Goal: Task Accomplishment & Management: Complete application form

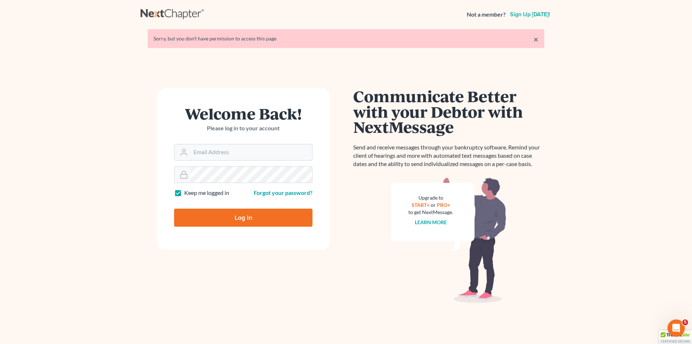
type input "bkparalegal@yourlawsmith.com"
click at [266, 219] on input "Log In" at bounding box center [243, 217] width 138 height 18
type input "Thinking..."
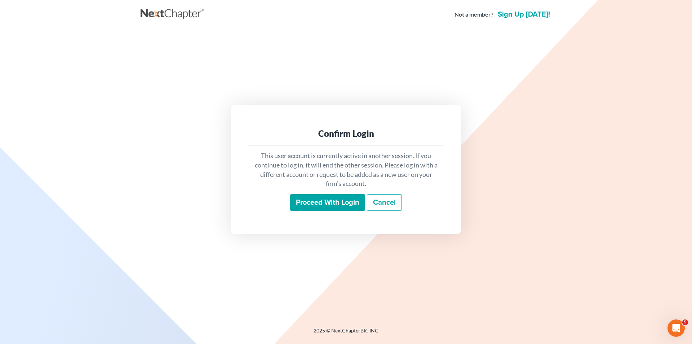
click at [319, 199] on input "Proceed with login" at bounding box center [327, 202] width 75 height 17
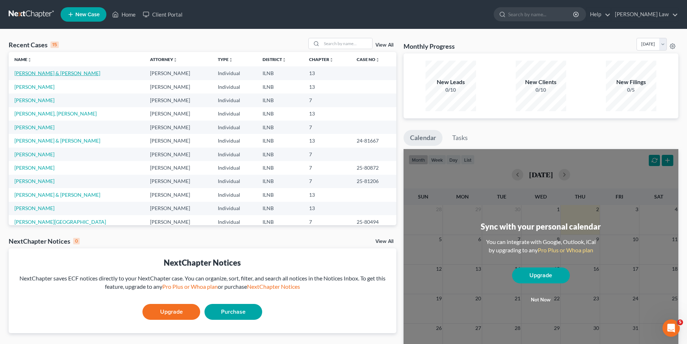
click at [49, 73] on link "[PERSON_NAME] & [PERSON_NAME]" at bounding box center [57, 73] width 86 height 6
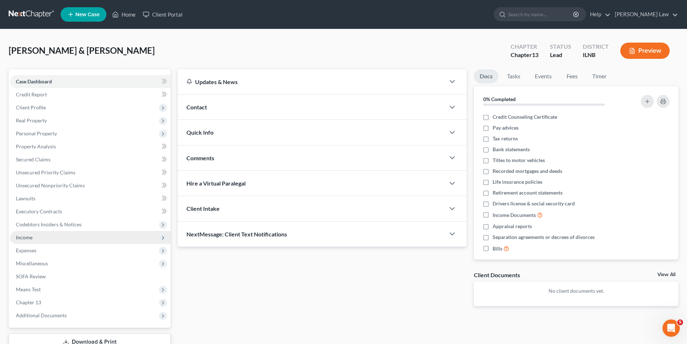
click at [34, 242] on span "Income" at bounding box center [90, 237] width 160 height 13
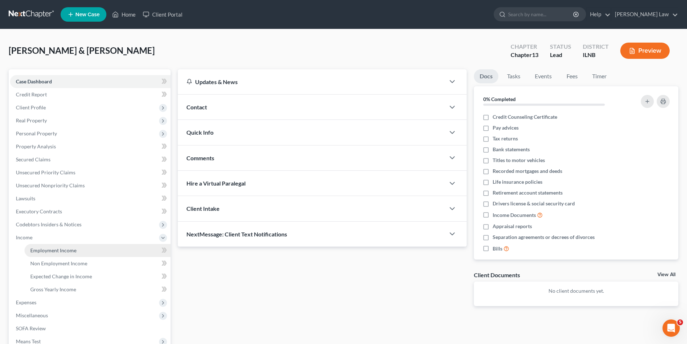
click at [46, 252] on span "Employment Income" at bounding box center [53, 250] width 46 height 6
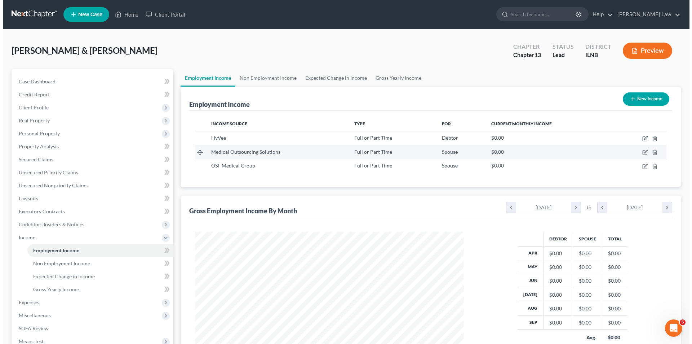
scroll to position [134, 283]
click at [642, 150] on icon "button" at bounding box center [643, 152] width 6 height 6
select select "0"
select select "14"
select select "1"
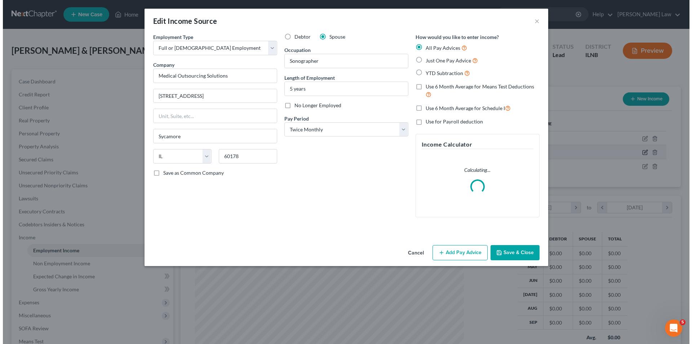
scroll to position [136, 286]
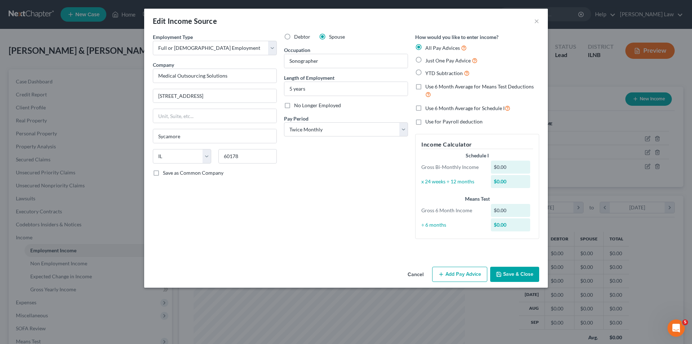
click at [478, 273] on button "Add Pay Advice" at bounding box center [459, 273] width 55 height 15
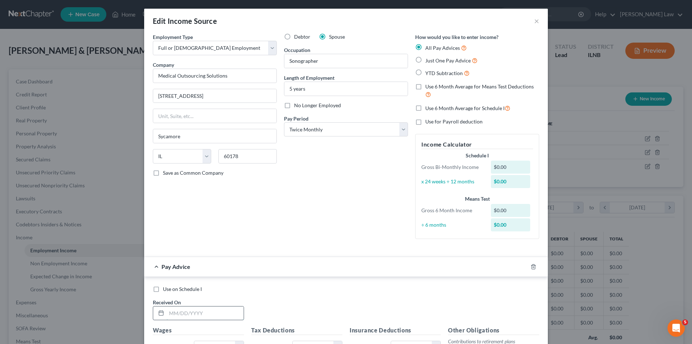
click at [169, 313] on input "text" at bounding box center [205, 313] width 77 height 14
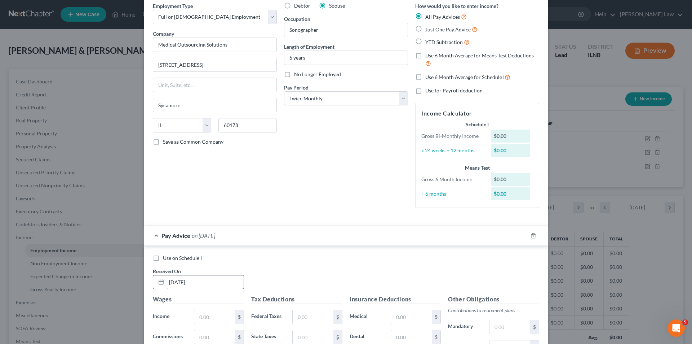
scroll to position [72, 0]
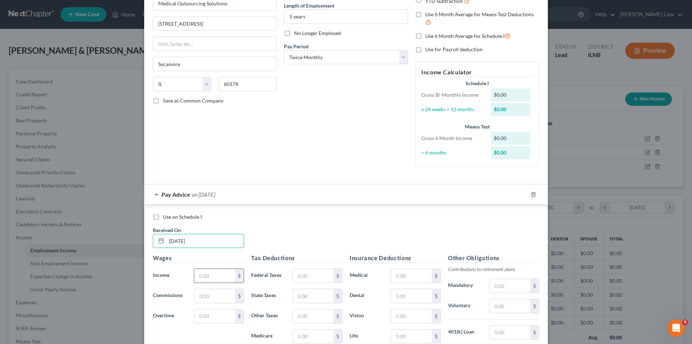
type input "[DATE]"
click at [207, 274] on input "text" at bounding box center [214, 276] width 41 height 14
type input "572.00"
click at [308, 299] on input "text" at bounding box center [313, 296] width 41 height 14
type input "28.31"
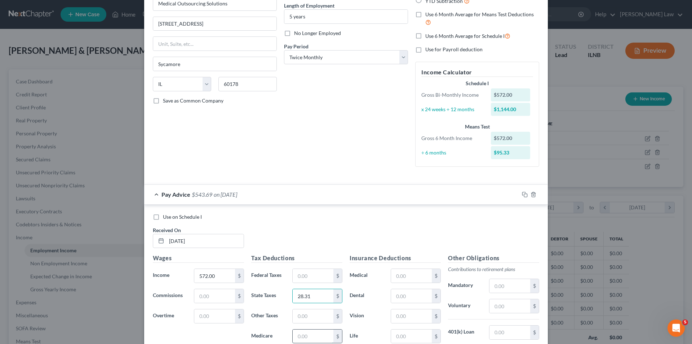
click at [296, 337] on input "text" at bounding box center [313, 336] width 41 height 14
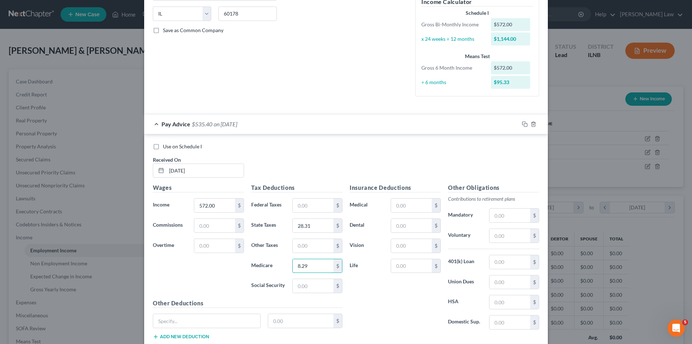
scroll to position [144, 0]
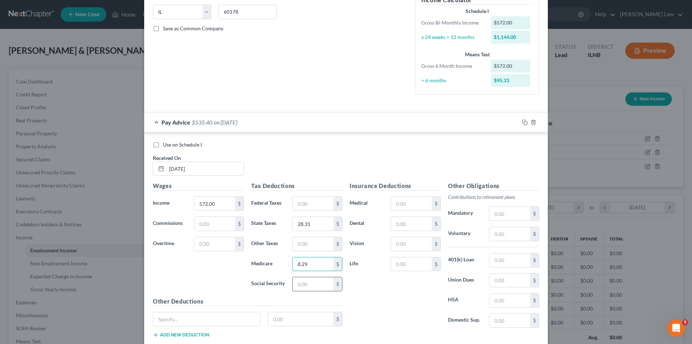
type input "8.29"
click at [312, 282] on input "text" at bounding box center [313, 284] width 41 height 14
type input "35.47"
click at [522, 123] on icon "button" at bounding box center [525, 122] width 6 height 6
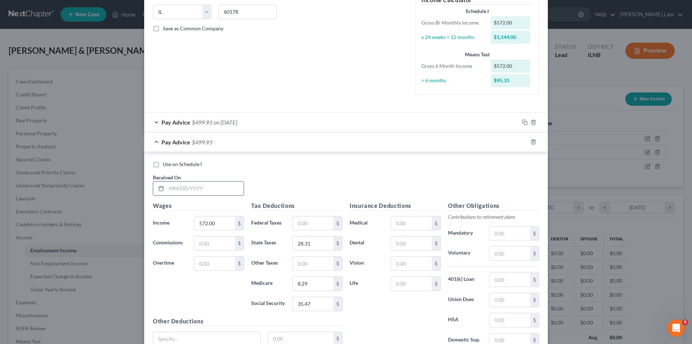
click at [184, 190] on input "text" at bounding box center [205, 188] width 77 height 14
type input "[DATE]"
click at [219, 226] on input "572.00" at bounding box center [214, 223] width 41 height 14
type input "1,584"
click at [312, 224] on input "text" at bounding box center [313, 223] width 41 height 14
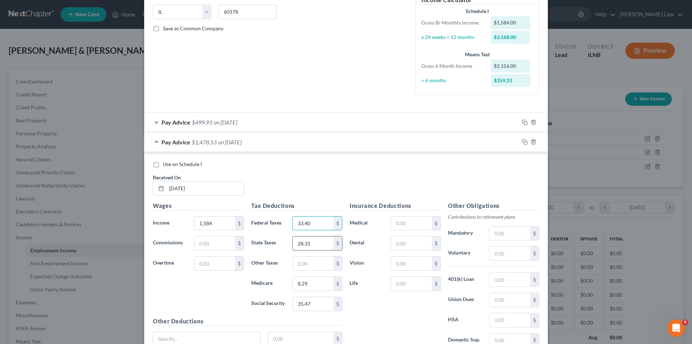
type input "33.40"
click at [319, 243] on input "28.31" at bounding box center [313, 243] width 41 height 14
type input "78.41"
click at [311, 282] on input "8.29" at bounding box center [313, 284] width 41 height 14
type input "22.97"
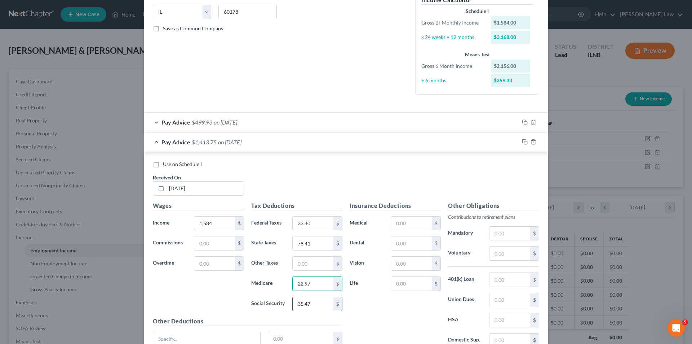
click at [314, 303] on input "35.47" at bounding box center [313, 304] width 41 height 14
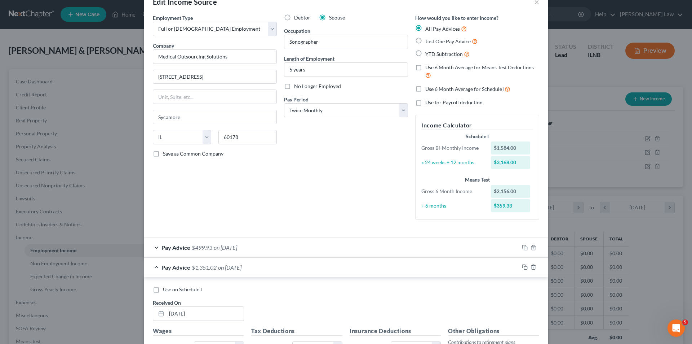
scroll to position [72, 0]
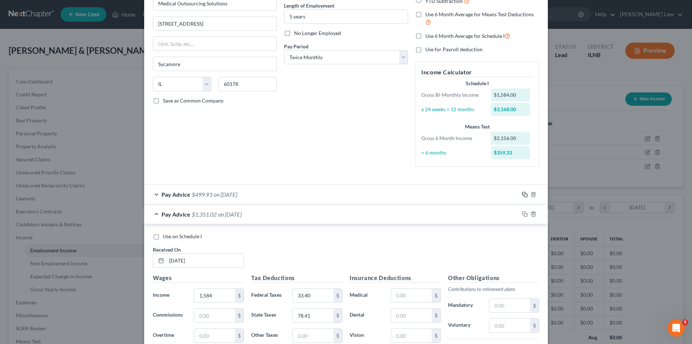
type input "98.20"
click at [525, 196] on rect "button" at bounding box center [525, 195] width 3 height 3
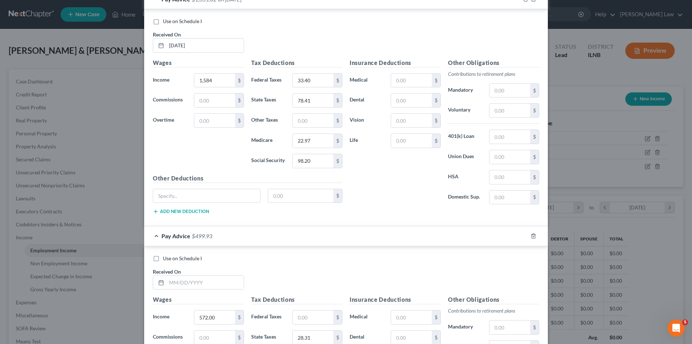
scroll to position [288, 0]
click at [168, 283] on input "text" at bounding box center [205, 281] width 77 height 14
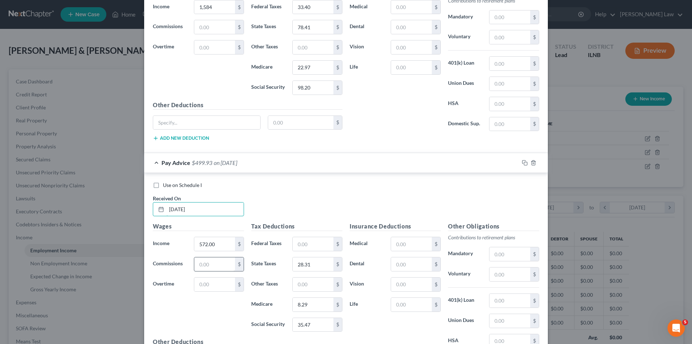
scroll to position [361, 0]
type input "[DATE]"
click at [215, 247] on input "572.00" at bounding box center [214, 243] width 41 height 14
type input "528."
type input "26.14"
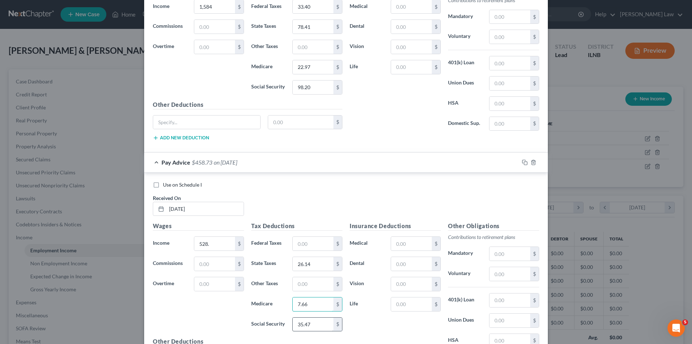
type input "7.66"
type input "32.74"
click at [522, 163] on icon "button" at bounding box center [525, 162] width 6 height 6
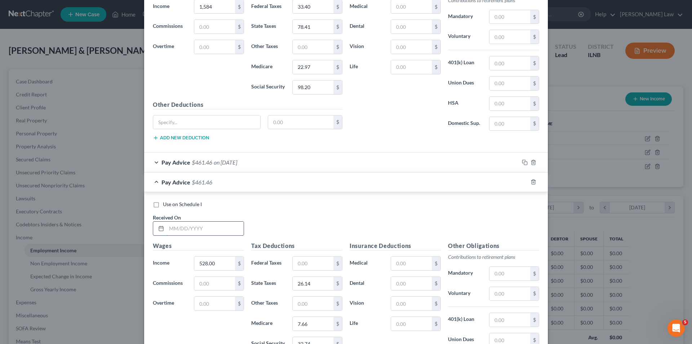
click at [173, 231] on input "text" at bounding box center [205, 228] width 77 height 14
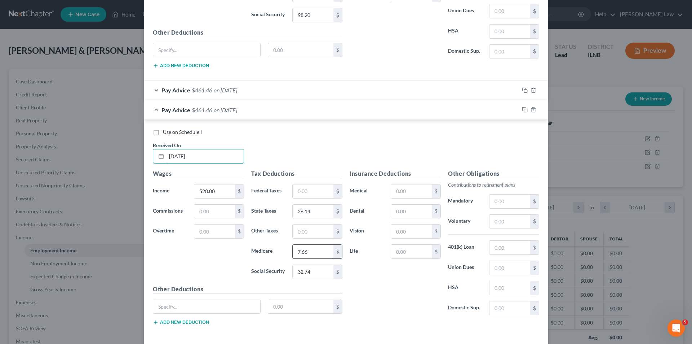
type input "[DATE]"
click at [317, 253] on input "7.66" at bounding box center [313, 251] width 41 height 14
type input "7.65"
click at [524, 110] on rect "button" at bounding box center [525, 110] width 3 height 3
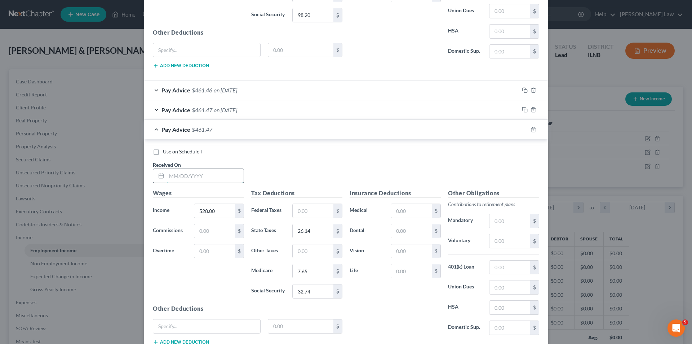
click at [173, 174] on input "text" at bounding box center [205, 176] width 77 height 14
type input "[DATE]"
click at [220, 213] on input "528.00" at bounding box center [214, 211] width 41 height 14
type input "550.00"
click at [319, 234] on input "26.14" at bounding box center [313, 231] width 41 height 14
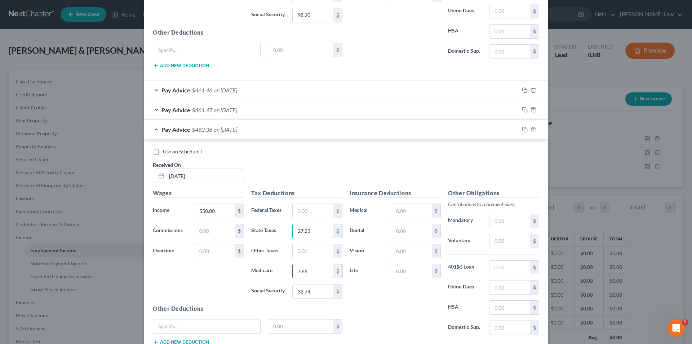
type input "27.23"
click at [317, 273] on input "7.65" at bounding box center [313, 271] width 41 height 14
type input "7.98"
click at [322, 293] on input "32.74" at bounding box center [313, 291] width 41 height 14
type input "34.10"
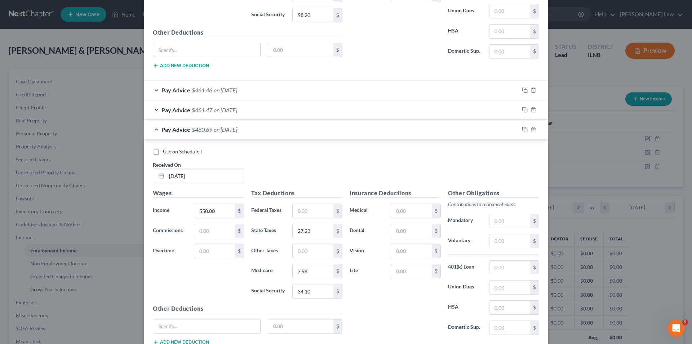
click at [372, 291] on div "Insurance Deductions Medical $ Dental $ Vision $ Life $" at bounding box center [395, 265] width 98 height 152
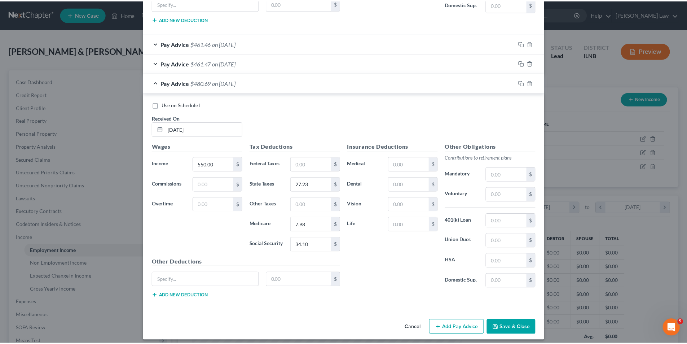
scroll to position [485, 0]
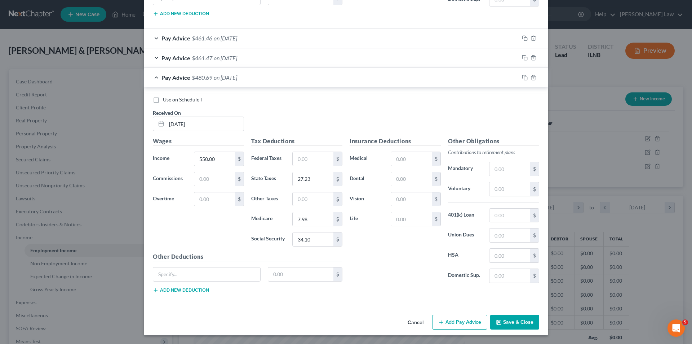
click at [530, 320] on button "Save & Close" at bounding box center [514, 321] width 49 height 15
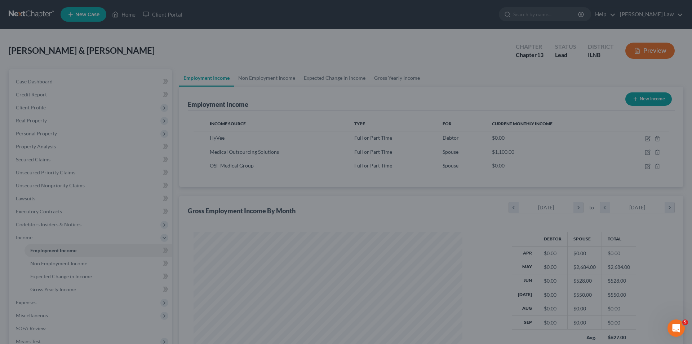
scroll to position [360381, 360232]
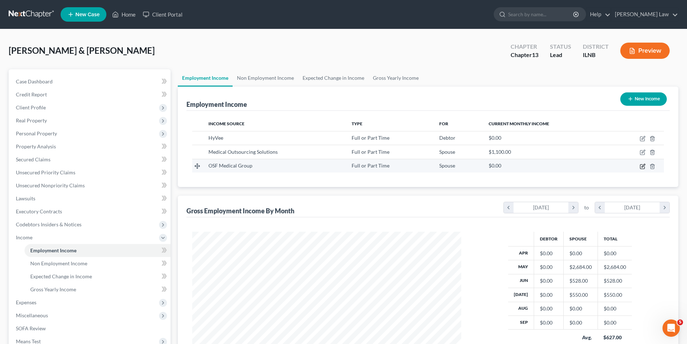
click at [642, 164] on icon "button" at bounding box center [642, 166] width 4 height 4
select select "0"
select select "14"
select select "2"
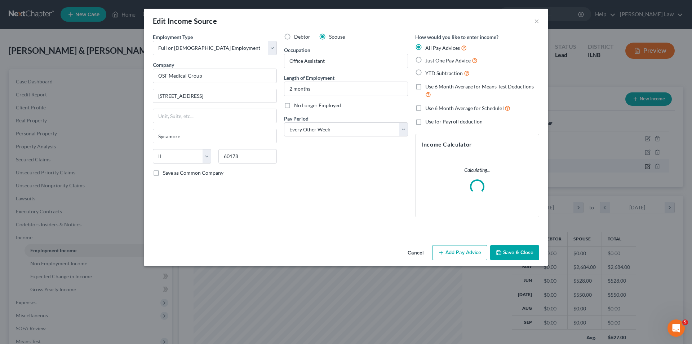
scroll to position [136, 286]
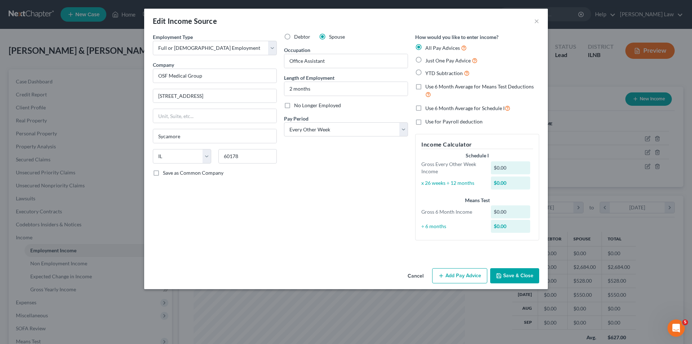
click at [465, 276] on button "Add Pay Advice" at bounding box center [459, 275] width 55 height 15
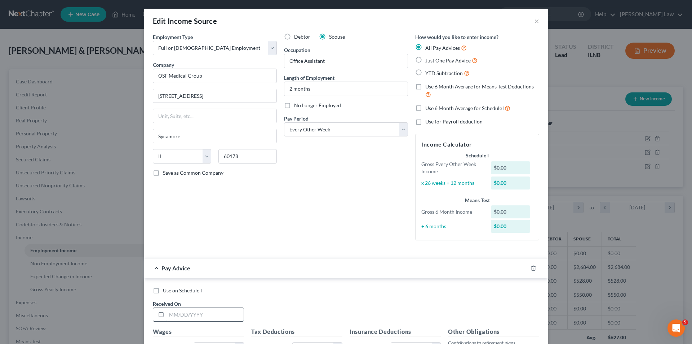
click at [173, 315] on input "text" at bounding box center [205, 315] width 77 height 14
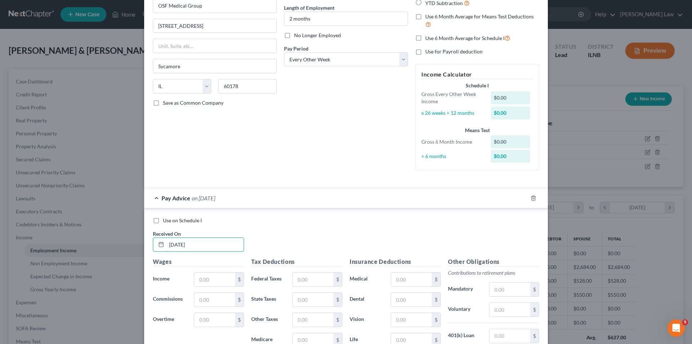
scroll to position [144, 0]
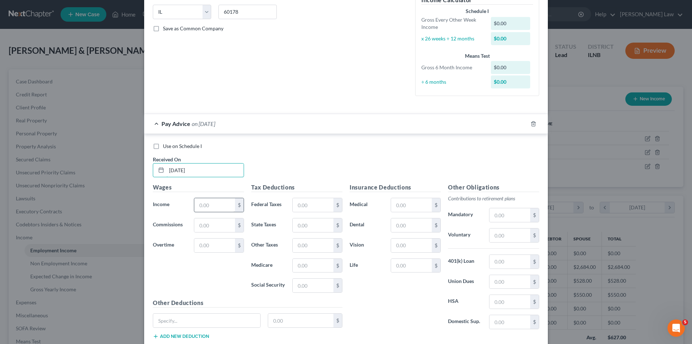
type input "[DATE]"
click at [205, 204] on input "text" at bounding box center [214, 205] width 41 height 14
type input "581.73"
click at [313, 205] on input "text" at bounding box center [313, 205] width 41 height 14
type input "25.00"
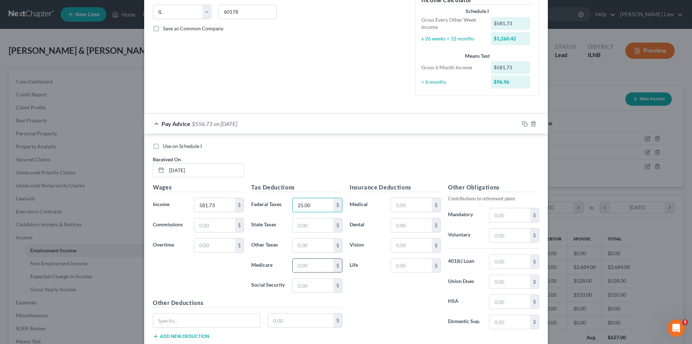
click at [303, 265] on input "text" at bounding box center [313, 265] width 41 height 14
type input "8.44"
click at [313, 286] on input "text" at bounding box center [313, 285] width 41 height 14
type input "36.07"
click at [308, 227] on input "text" at bounding box center [313, 225] width 41 height 14
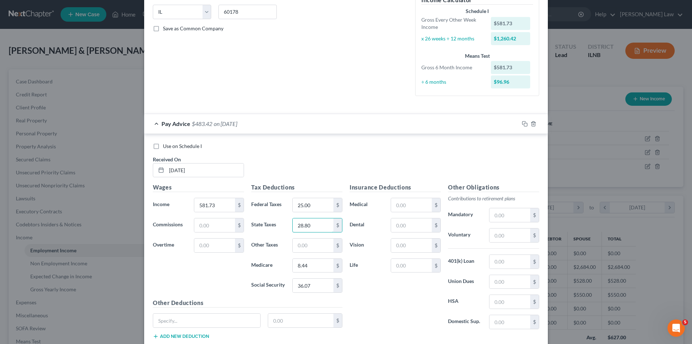
type input "28.80"
click at [187, 286] on div "Wages Income * 581.73 $ Commissions $ Overtime $" at bounding box center [198, 240] width 98 height 115
type input "586.73"
click at [206, 289] on div "Wages Income * 586.73 $ Commissions $ Overtime $" at bounding box center [198, 240] width 98 height 115
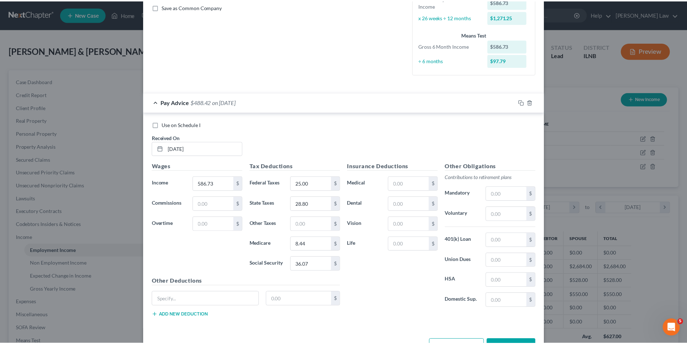
scroll to position [191, 0]
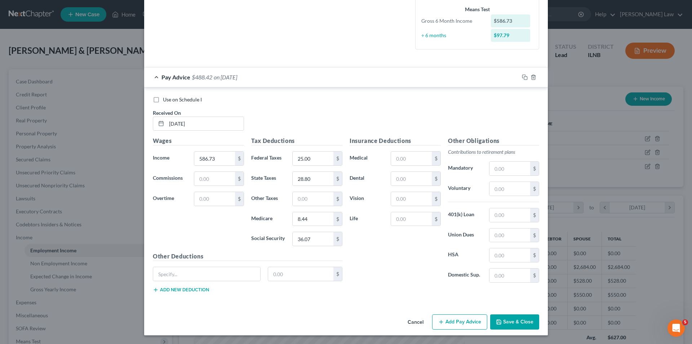
click at [517, 323] on button "Save & Close" at bounding box center [514, 321] width 49 height 15
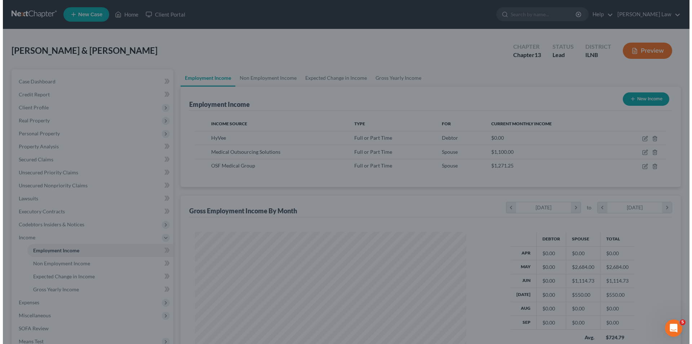
scroll to position [360381, 360232]
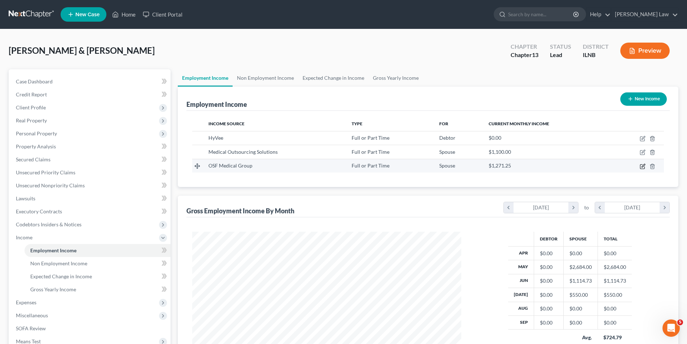
click at [641, 166] on icon "button" at bounding box center [643, 166] width 6 height 6
select select "0"
select select "14"
select select "2"
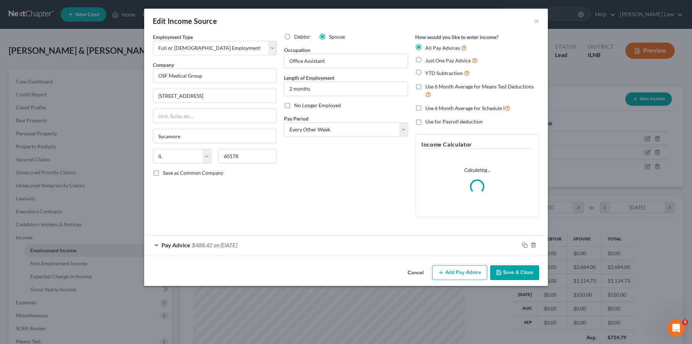
scroll to position [136, 286]
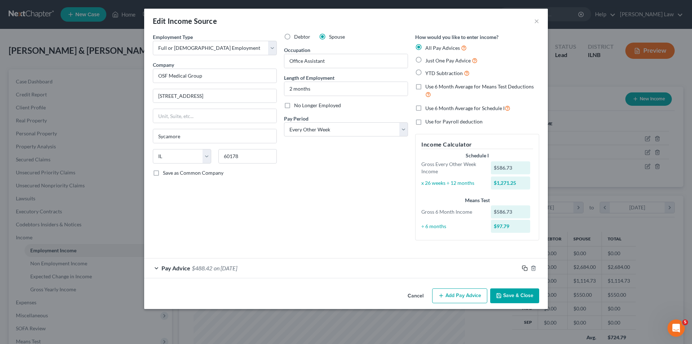
click at [525, 266] on icon "button" at bounding box center [525, 268] width 6 height 6
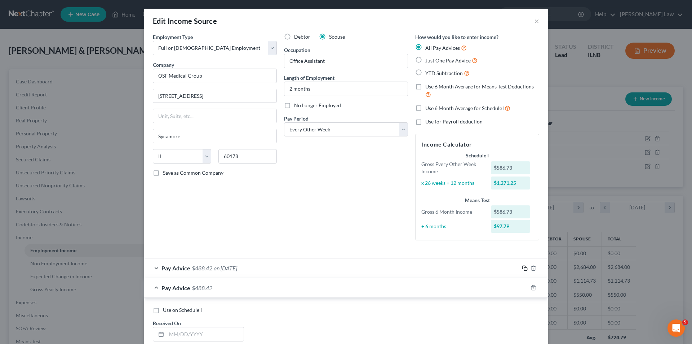
scroll to position [108, 0]
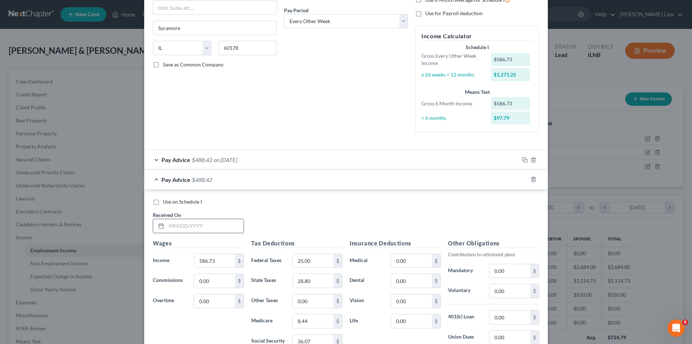
click at [167, 229] on input "text" at bounding box center [205, 226] width 77 height 14
type input "[DATE]"
click at [214, 264] on input "586.73" at bounding box center [214, 261] width 41 height 14
type input "738.08"
click at [310, 320] on input "8.44" at bounding box center [313, 321] width 41 height 14
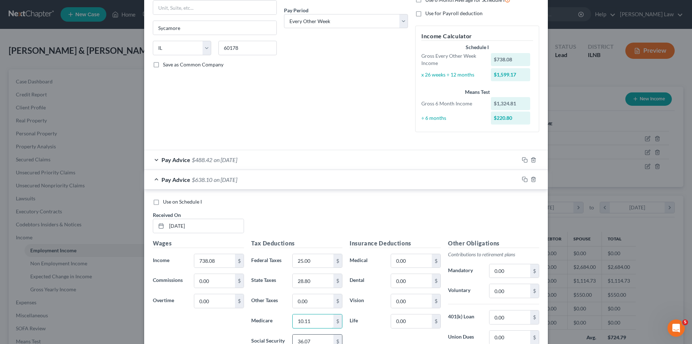
type input "10.11"
click at [311, 342] on input "36.07" at bounding box center [313, 341] width 41 height 14
type input "43.25"
click at [317, 277] on input "28.80" at bounding box center [313, 280] width 41 height 14
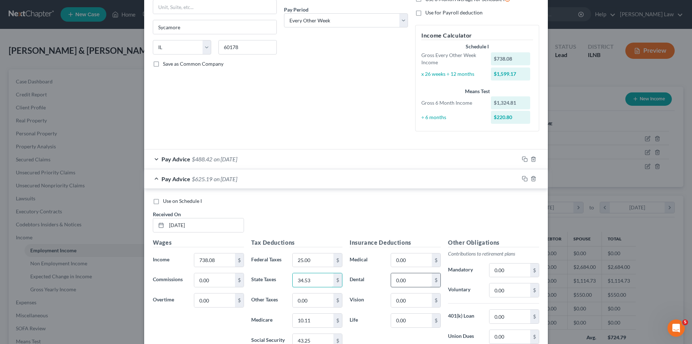
type input "34.53"
click at [409, 279] on input "0.00" at bounding box center [411, 280] width 41 height 14
type input "30.85"
click at [410, 300] on input "0.00" at bounding box center [411, 300] width 41 height 14
type input "4.68"
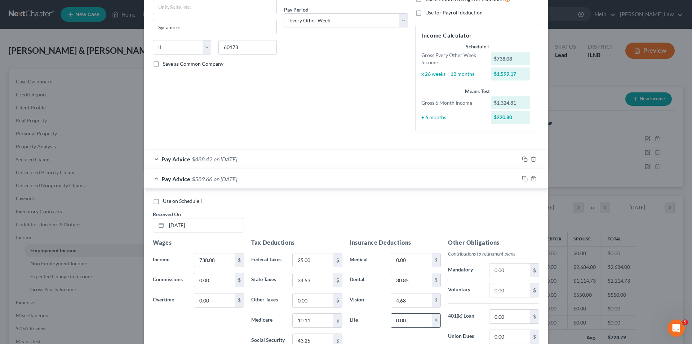
click at [406, 319] on input "0.00" at bounding box center [411, 320] width 41 height 14
click at [422, 322] on input "0.00" at bounding box center [411, 320] width 41 height 14
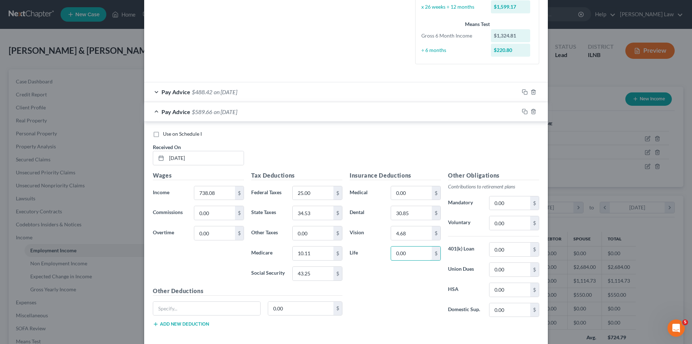
scroll to position [181, 0]
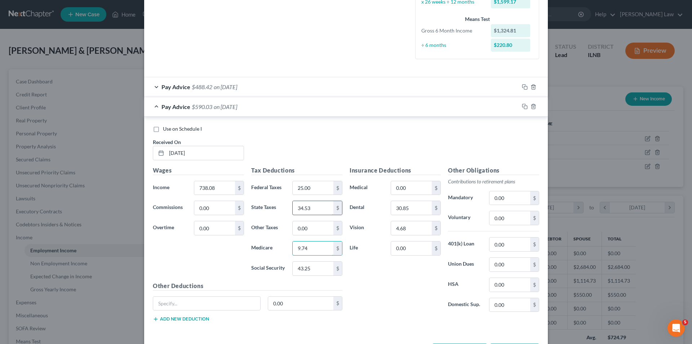
type input "9.74"
click at [311, 208] on input "34.53" at bounding box center [313, 208] width 41 height 14
type input "32.89"
click at [314, 267] on input "43.25" at bounding box center [313, 268] width 41 height 14
type input "41.63"
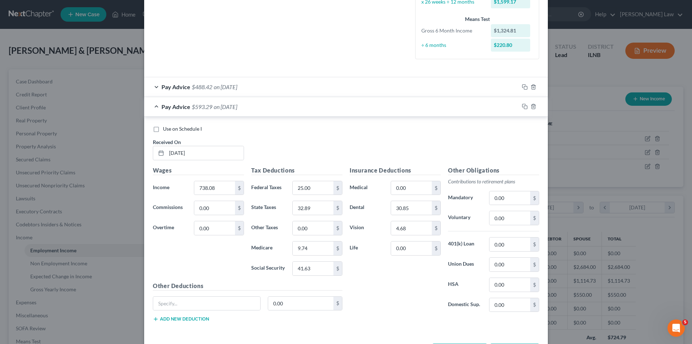
click at [363, 272] on div "Insurance Deductions Medical 0.00 $ Dental 30.85 $ Vision 4.68 $ Life 0.00 $" at bounding box center [395, 242] width 98 height 152
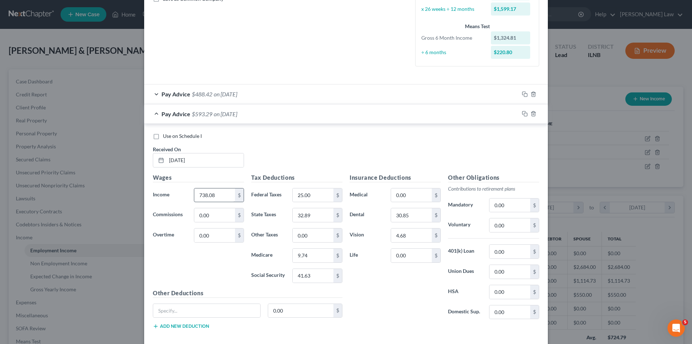
scroll to position [102, 0]
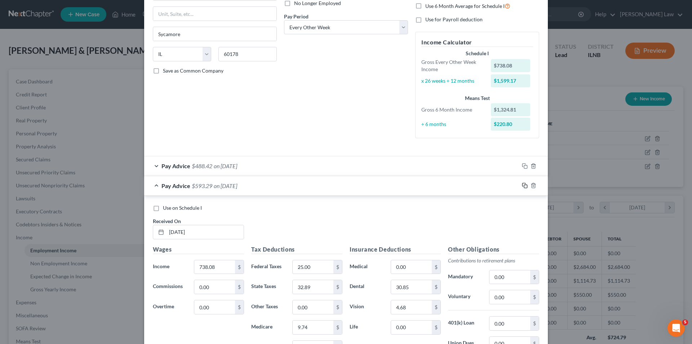
click at [524, 186] on rect "button" at bounding box center [525, 186] width 3 height 3
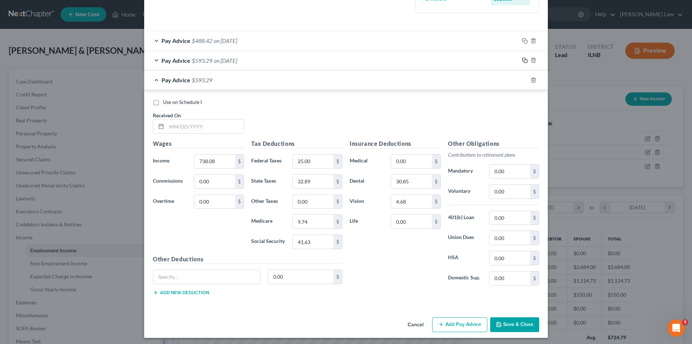
scroll to position [230, 0]
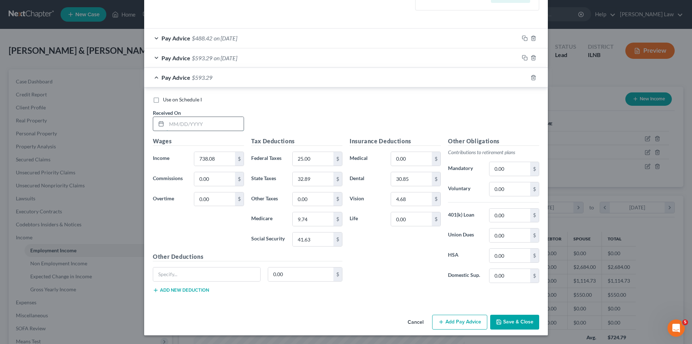
click at [173, 124] on input "text" at bounding box center [205, 124] width 77 height 14
type input "[DATE]"
type input "712.03"
click at [315, 156] on input "25.00" at bounding box center [313, 159] width 41 height 14
click at [508, 189] on input "0.00" at bounding box center [510, 189] width 41 height 14
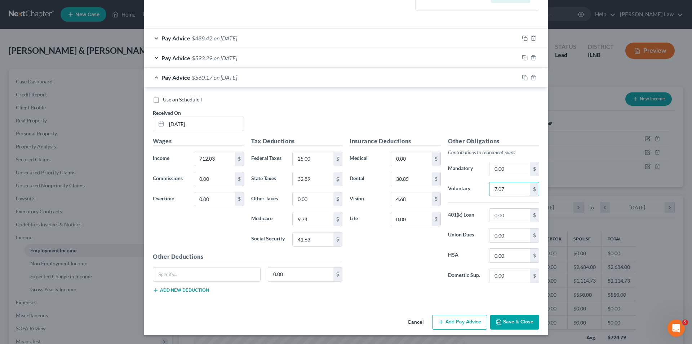
type input "7.07"
click at [468, 323] on button "Add Pay Advice" at bounding box center [459, 321] width 55 height 15
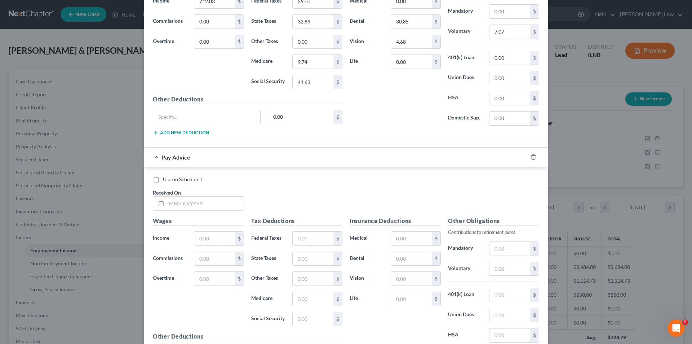
scroll to position [467, 0]
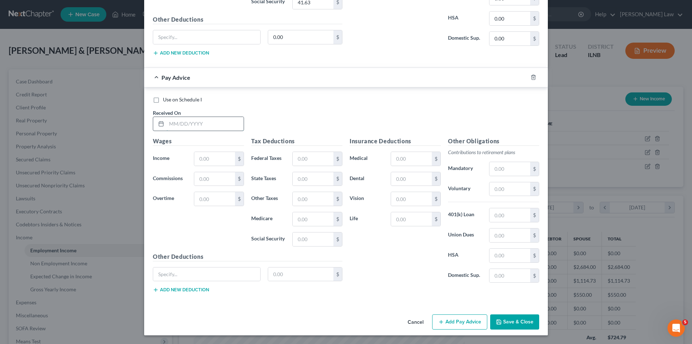
click at [172, 124] on input "text" at bounding box center [205, 124] width 77 height 14
type input "[DATE]"
click at [532, 75] on icon "button" at bounding box center [533, 77] width 3 height 5
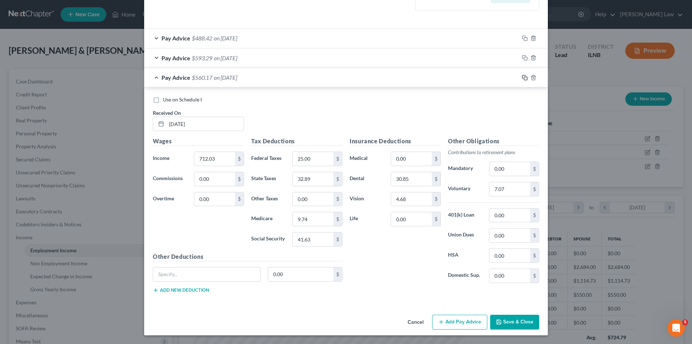
click at [524, 78] on icon "button" at bounding box center [525, 78] width 6 height 6
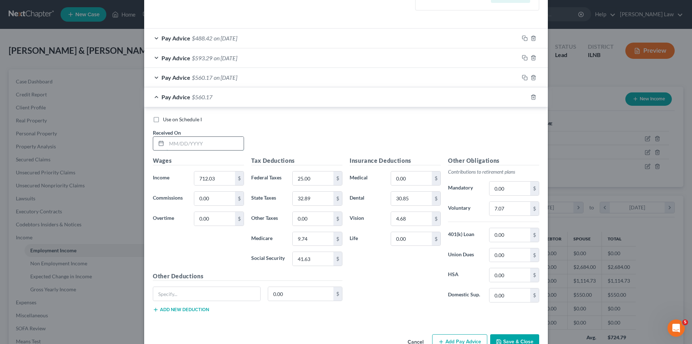
click at [179, 145] on input "text" at bounding box center [205, 144] width 77 height 14
type input "[DATE]"
click at [215, 178] on input "712.03" at bounding box center [214, 178] width 41 height 14
type input "712.19"
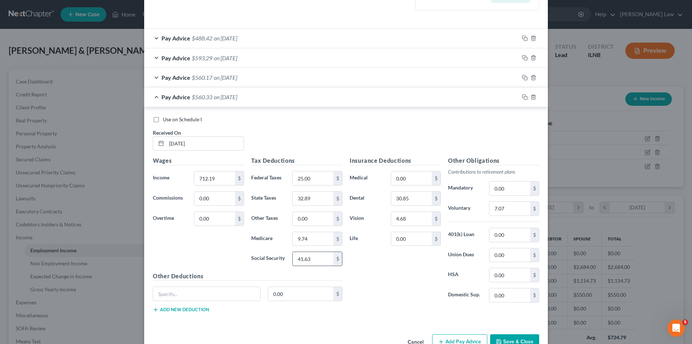
click at [312, 260] on input "41.63" at bounding box center [313, 259] width 41 height 14
click at [311, 257] on input "41.63" at bounding box center [313, 259] width 41 height 14
type input "41.64"
click at [319, 200] on input "32.89" at bounding box center [313, 198] width 41 height 14
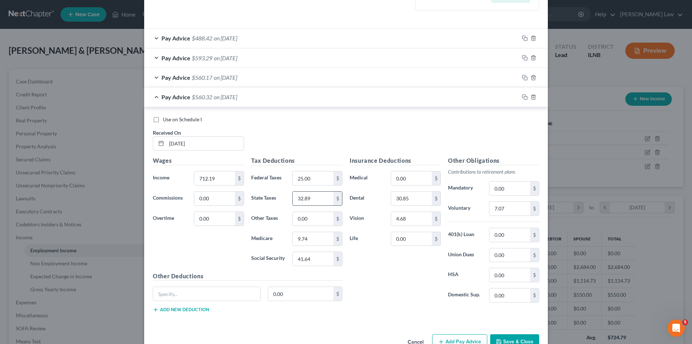
click at [319, 200] on input "32.89" at bounding box center [313, 198] width 41 height 14
type input "32.90"
click at [510, 339] on button "Save & Close" at bounding box center [514, 341] width 49 height 15
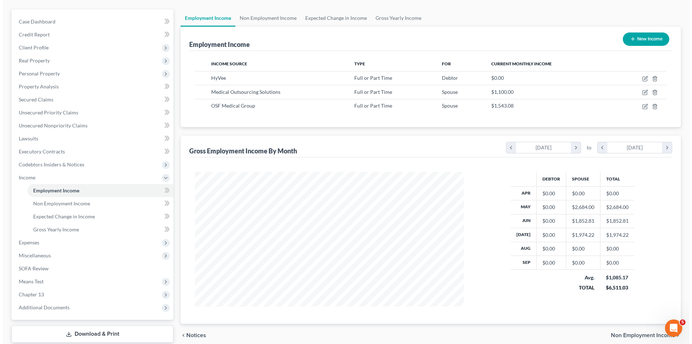
scroll to position [0, 0]
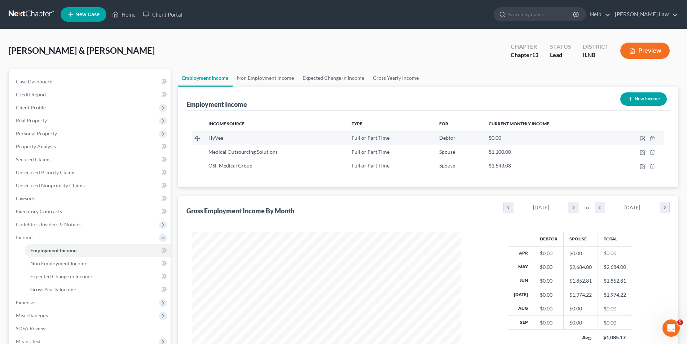
click at [646, 138] on td at bounding box center [637, 138] width 53 height 14
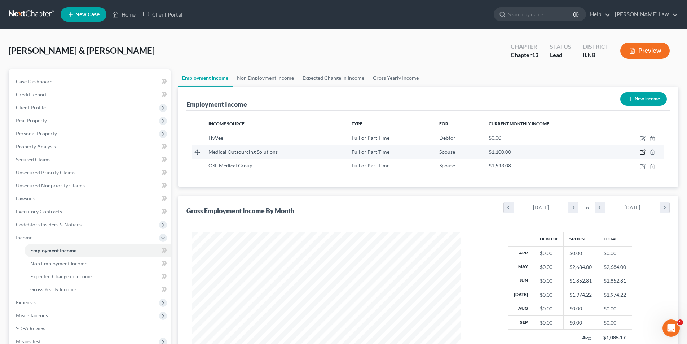
click at [641, 152] on icon "button" at bounding box center [643, 152] width 6 height 6
select select "0"
select select "14"
select select "1"
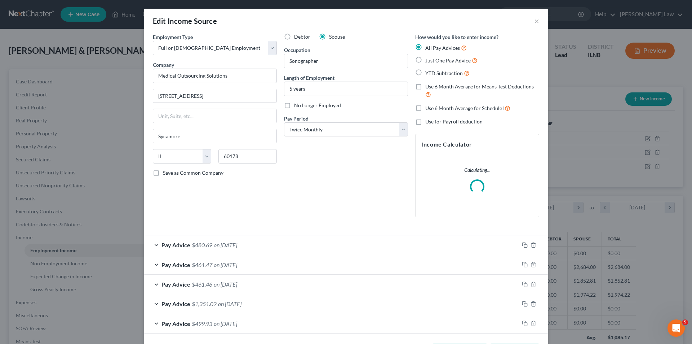
scroll to position [136, 286]
click at [294, 106] on label "No Longer Employed" at bounding box center [317, 105] width 47 height 7
click at [297, 106] on input "No Longer Employed" at bounding box center [299, 104] width 5 height 5
checkbox input "true"
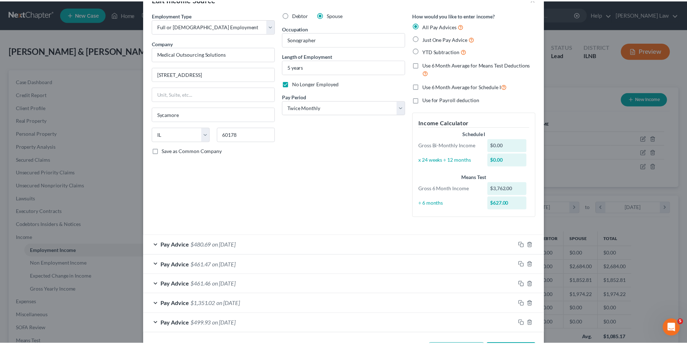
scroll to position [50, 0]
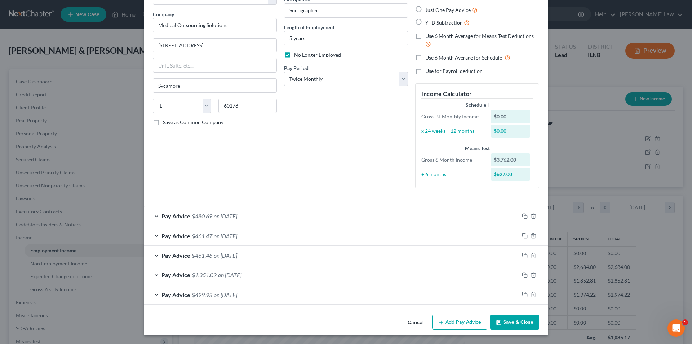
click at [514, 322] on button "Save & Close" at bounding box center [514, 321] width 49 height 15
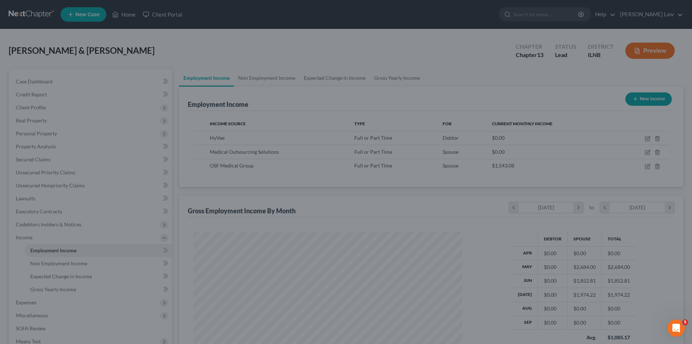
scroll to position [360381, 360232]
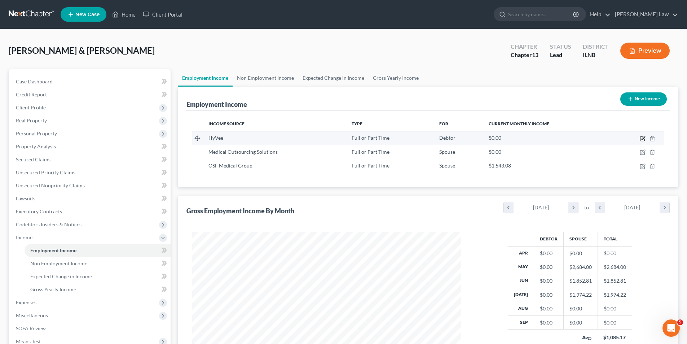
click at [641, 138] on icon "button" at bounding box center [643, 139] width 6 height 6
select select "0"
select select "14"
select select "3"
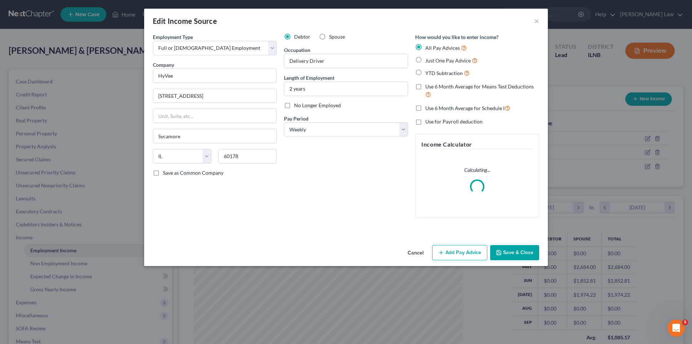
scroll to position [136, 286]
click at [477, 252] on button "Add Pay Advice" at bounding box center [459, 252] width 55 height 15
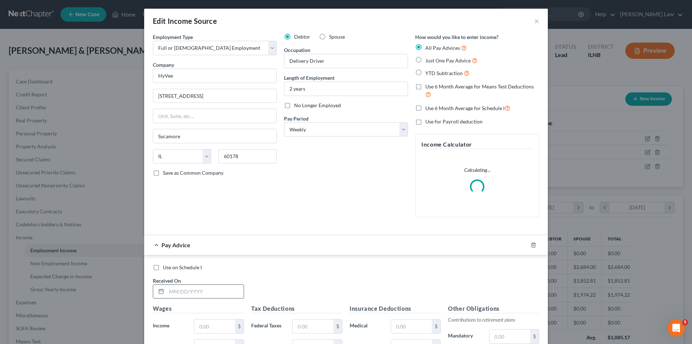
click at [181, 293] on input "text" at bounding box center [205, 291] width 77 height 14
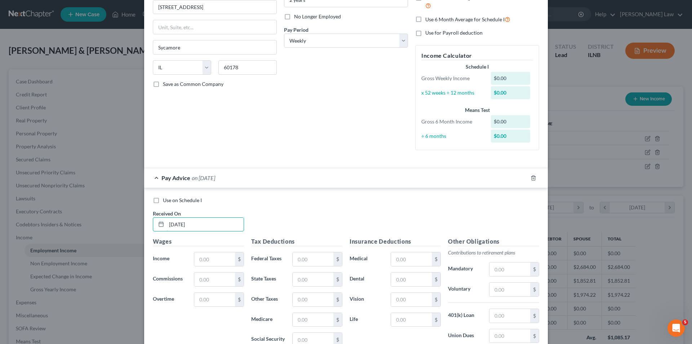
scroll to position [180, 0]
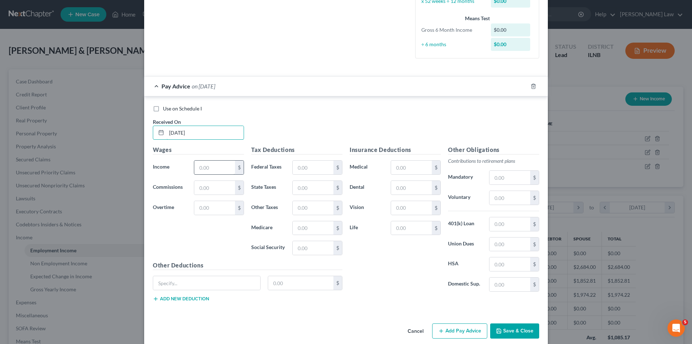
type input "[DATE]"
click at [202, 167] on input "text" at bounding box center [214, 167] width 41 height 14
type input "270.91"
click at [317, 185] on input "text" at bounding box center [313, 188] width 41 height 14
click at [320, 166] on input "text" at bounding box center [313, 167] width 41 height 14
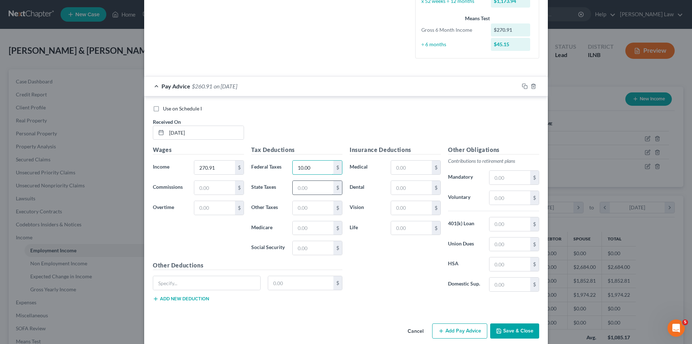
type input "10.00"
click at [314, 190] on input "text" at bounding box center [313, 188] width 41 height 14
type input "10.03"
click at [305, 229] on input "text" at bounding box center [313, 228] width 41 height 14
type input "3.93"
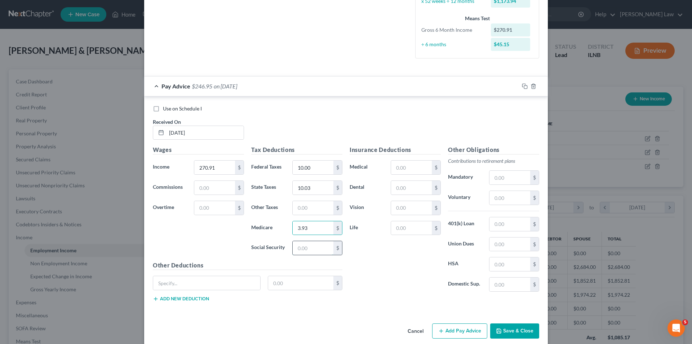
click at [305, 250] on input "text" at bounding box center [313, 248] width 41 height 14
type input "16.80"
click at [502, 198] on input "text" at bounding box center [510, 198] width 41 height 14
type input "13.55"
click at [522, 87] on icon "button" at bounding box center [525, 86] width 6 height 6
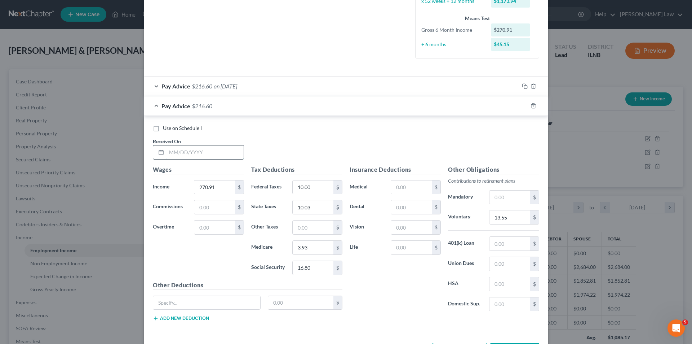
click at [177, 155] on input "text" at bounding box center [205, 152] width 77 height 14
type input "[DATE]"
type input "293.22"
click at [318, 207] on input "10.03" at bounding box center [313, 207] width 41 height 14
type input "11.08"
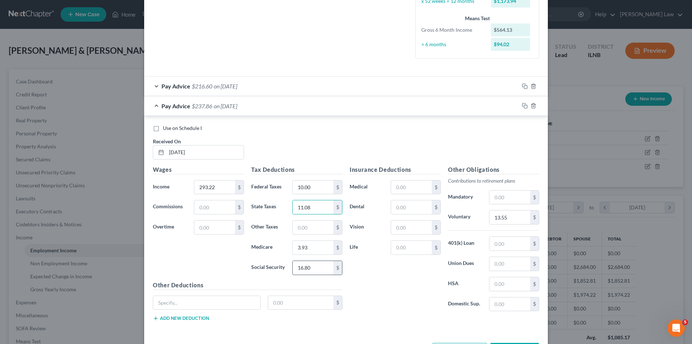
click at [311, 264] on input "16.80" at bounding box center [313, 268] width 41 height 14
type input "18.18"
click at [315, 248] on input "3.93" at bounding box center [313, 247] width 41 height 14
type input "4.25"
click at [358, 266] on div "Insurance Deductions Medical $ Dental $ Vision $ Life $" at bounding box center [395, 241] width 98 height 152
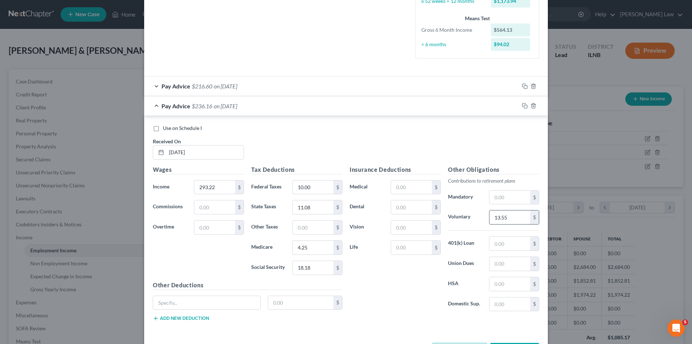
click at [522, 216] on input "13.55" at bounding box center [510, 217] width 41 height 14
drag, startPoint x: 504, startPoint y: 217, endPoint x: 483, endPoint y: 220, distance: 20.9
click at [486, 220] on div "7.34 $" at bounding box center [514, 217] width 57 height 14
type input "14.67"
click at [526, 106] on div at bounding box center [533, 106] width 29 height 12
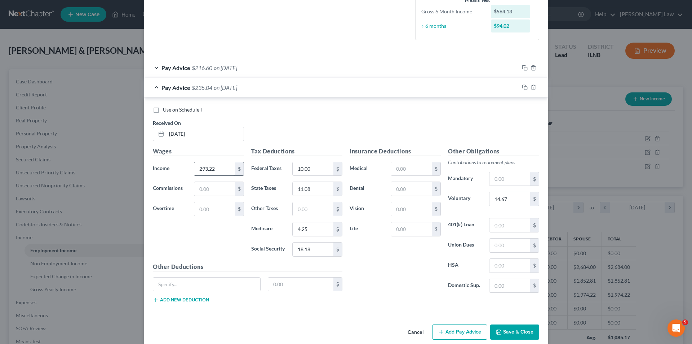
scroll to position [209, 0]
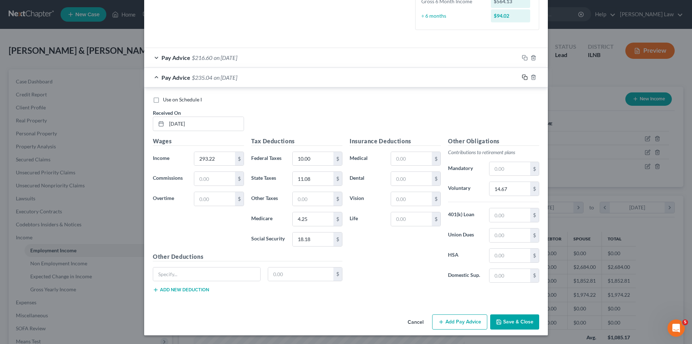
click at [522, 76] on icon "button" at bounding box center [525, 77] width 6 height 6
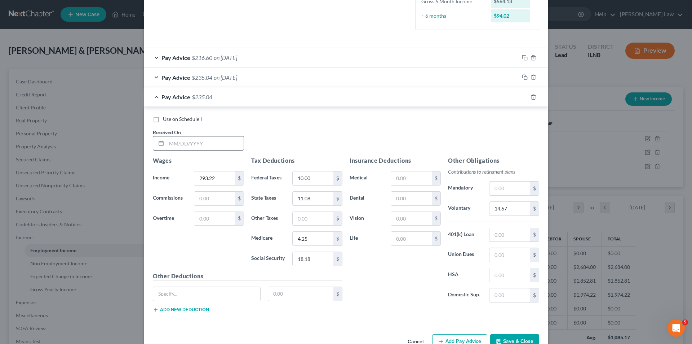
click at [171, 143] on input "text" at bounding box center [205, 143] width 77 height 14
type input "[DATE]"
click at [214, 177] on input "293.22" at bounding box center [214, 178] width 41 height 14
type input "281.41"
click at [308, 198] on input "11.08" at bounding box center [313, 198] width 41 height 14
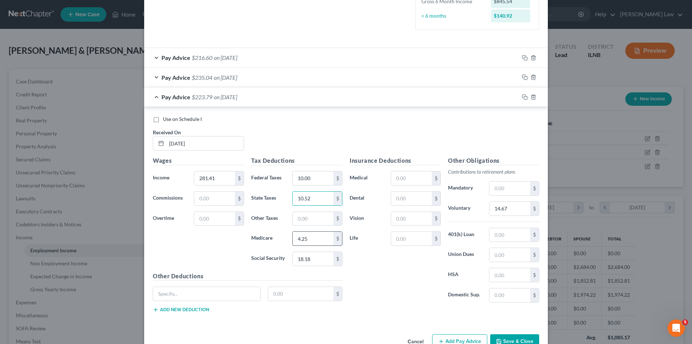
type input "10.52"
click at [311, 238] on input "4.25" at bounding box center [313, 238] width 41 height 14
type input "4.08"
click at [318, 259] on input "18.18" at bounding box center [313, 259] width 41 height 14
type input "17.45"
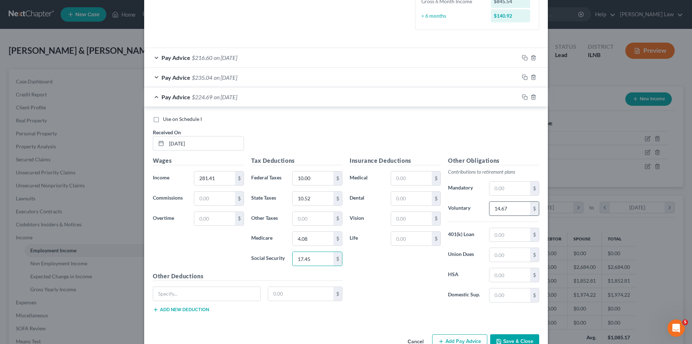
click at [522, 208] on input "14.67" at bounding box center [510, 209] width 41 height 14
type input "14.08"
click at [522, 97] on icon "button" at bounding box center [525, 97] width 6 height 6
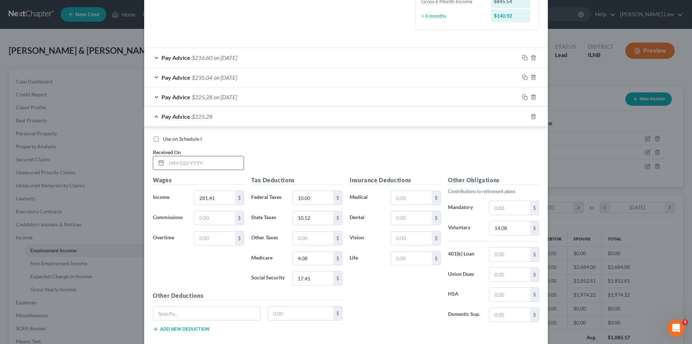
click at [194, 165] on input "text" at bounding box center [205, 163] width 77 height 14
type input "[DATE]"
click at [218, 198] on input "281.41" at bounding box center [214, 198] width 41 height 14
type input "402.42"
click at [317, 220] on input "10.52" at bounding box center [313, 218] width 41 height 14
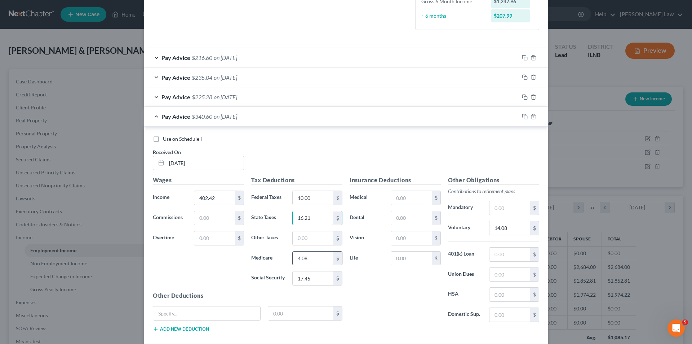
type input "16.21"
click at [311, 257] on input "4.08" at bounding box center [313, 258] width 41 height 14
type input "5.84"
click at [313, 281] on input "17.45" at bounding box center [313, 278] width 41 height 14
type input "24.95"
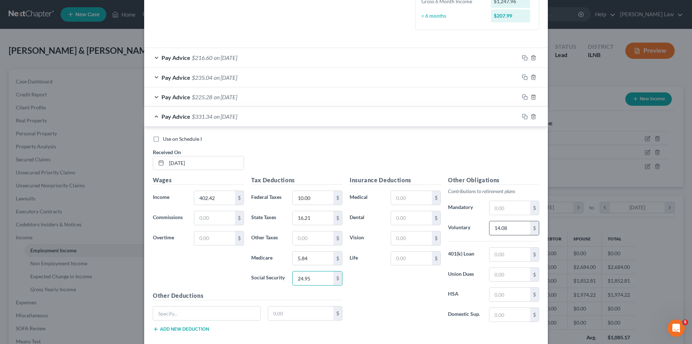
click at [512, 229] on input "14.08" at bounding box center [510, 228] width 41 height 14
type input "20.13"
click at [522, 115] on icon "button" at bounding box center [525, 117] width 6 height 6
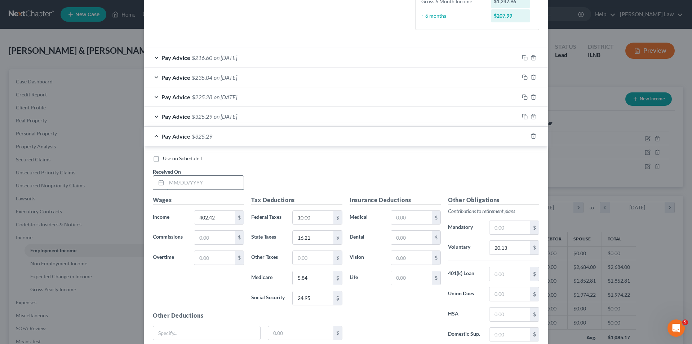
click at [190, 185] on input "text" at bounding box center [205, 183] width 77 height 14
type input "[DATE]"
click at [218, 219] on input "402.42" at bounding box center [214, 218] width 41 height 14
type input "322.36"
click at [314, 239] on input "16.21" at bounding box center [313, 237] width 41 height 14
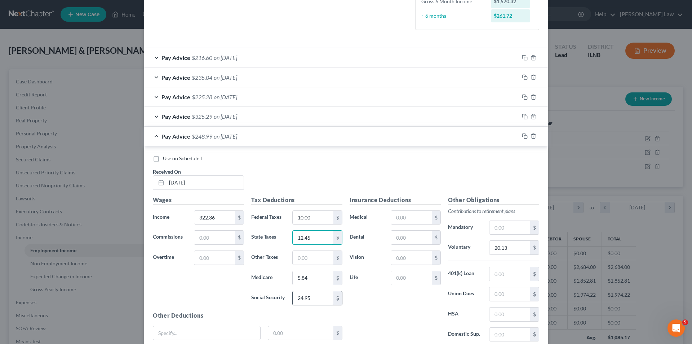
type input "12.45"
click at [313, 293] on input "24.95" at bounding box center [313, 298] width 41 height 14
type input "19.98"
click at [311, 278] on input "5.84" at bounding box center [313, 278] width 41 height 14
type input "4.67"
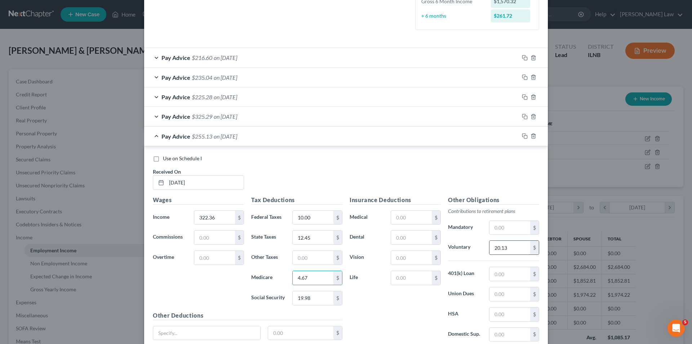
click at [504, 247] on input "20.13" at bounding box center [510, 247] width 41 height 14
type input "16.12"
click at [523, 134] on icon "button" at bounding box center [525, 136] width 6 height 6
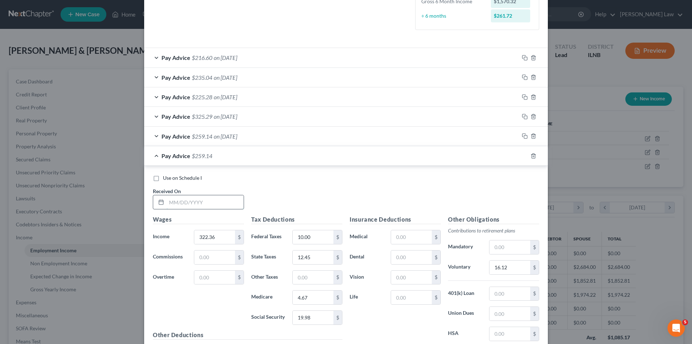
click at [179, 204] on input "text" at bounding box center [205, 202] width 77 height 14
type input "[DATE]"
click at [219, 237] on input "322.36" at bounding box center [214, 237] width 41 height 14
type input "296.89"
click at [315, 256] on input "12.45" at bounding box center [313, 257] width 41 height 14
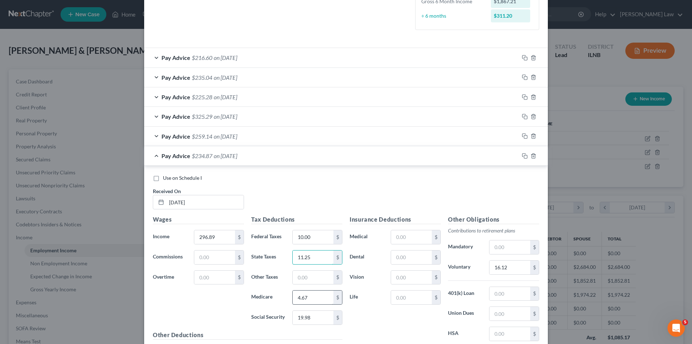
type input "11.25"
click at [318, 297] on input "4.67" at bounding box center [313, 297] width 41 height 14
type input "4.31"
click at [316, 318] on input "19.98" at bounding box center [313, 317] width 41 height 14
type input "18.41"
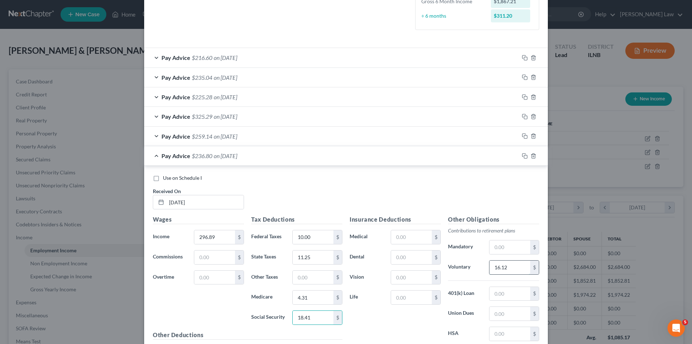
click at [508, 267] on input "16.12" at bounding box center [510, 267] width 41 height 14
type input "14.85"
click at [523, 156] on icon "button" at bounding box center [525, 156] width 6 height 6
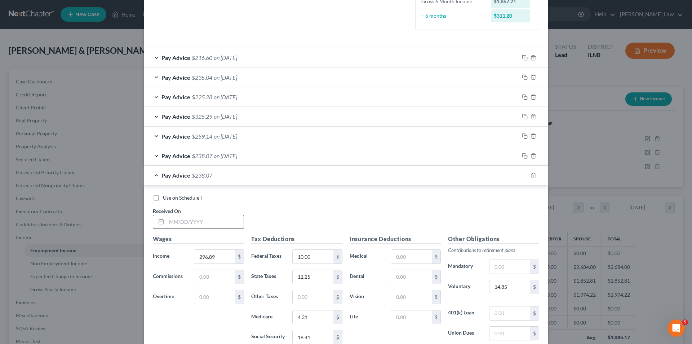
click at [173, 223] on input "text" at bounding box center [205, 222] width 77 height 14
type input "[DATE]"
click at [221, 257] on input "296.89" at bounding box center [214, 256] width 41 height 14
type input "460.43"
click at [314, 278] on input "11.25" at bounding box center [313, 277] width 41 height 14
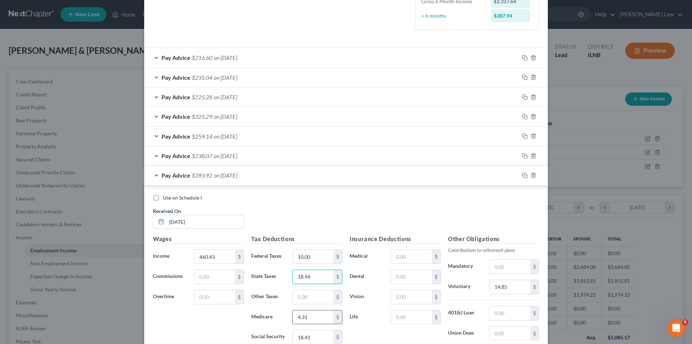
type input "18.94"
click at [314, 316] on input "4.31" at bounding box center [313, 317] width 41 height 14
type input "6.68"
click at [311, 337] on input "18.41" at bounding box center [313, 337] width 41 height 14
type input "28.55"
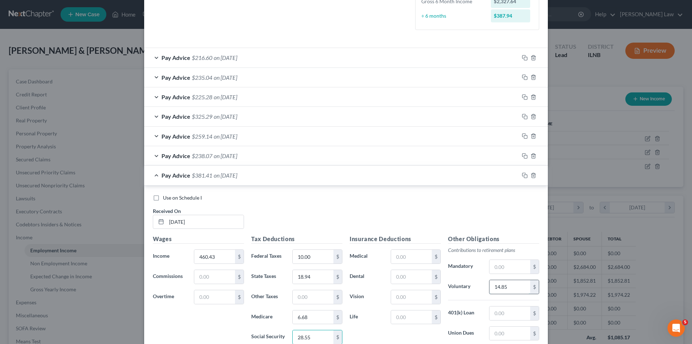
click at [511, 286] on input "14.85" at bounding box center [510, 287] width 41 height 14
type input "23.03"
click at [524, 175] on icon "button" at bounding box center [525, 175] width 6 height 6
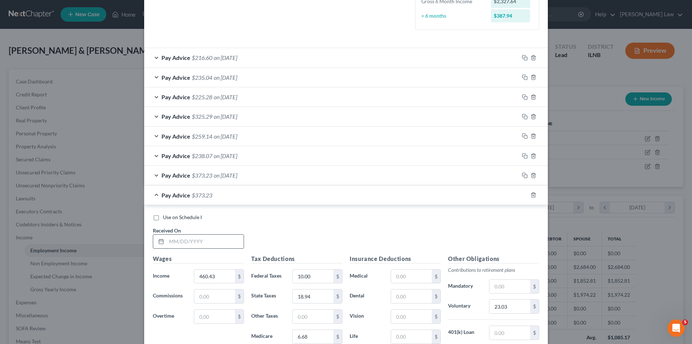
click at [173, 242] on input "text" at bounding box center [205, 241] width 77 height 14
type input "[DATE]"
click at [217, 279] on input "460.43" at bounding box center [214, 276] width 41 height 14
type input "0"
type input "250.01"
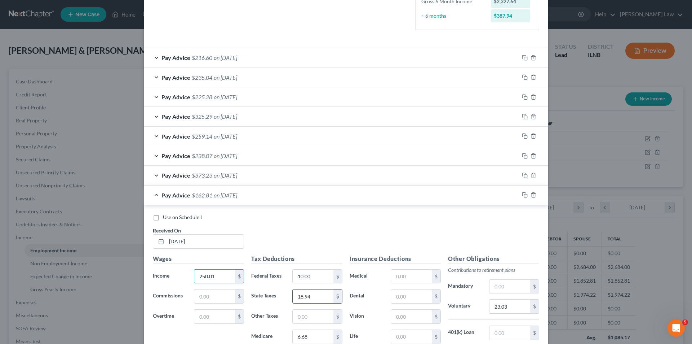
click at [313, 298] on input "18.94" at bounding box center [313, 296] width 41 height 14
type input "9.04"
click at [317, 336] on input "6.68" at bounding box center [313, 337] width 41 height 14
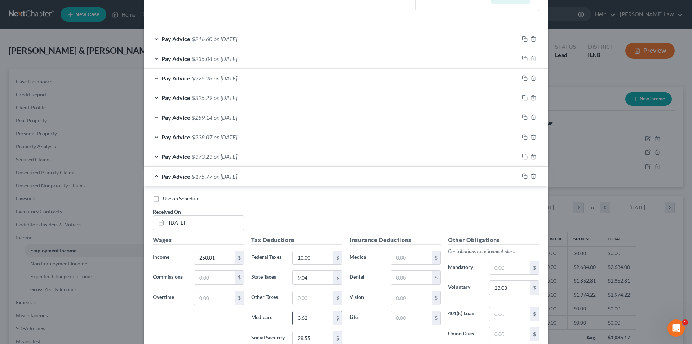
scroll to position [245, 0]
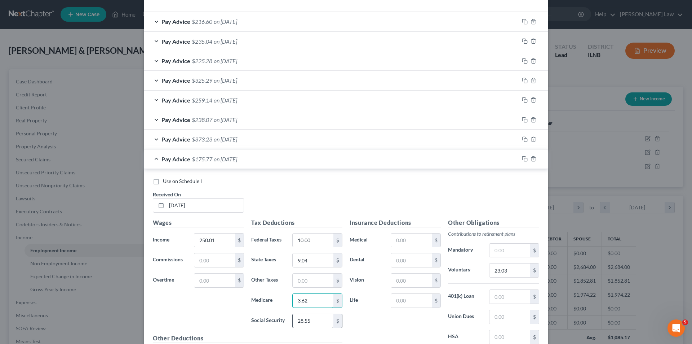
type input "3.62"
click at [310, 322] on input "28.55" at bounding box center [313, 321] width 41 height 14
type input "15.50"
click at [521, 271] on input "23.03" at bounding box center [510, 270] width 41 height 14
type input "12.51"
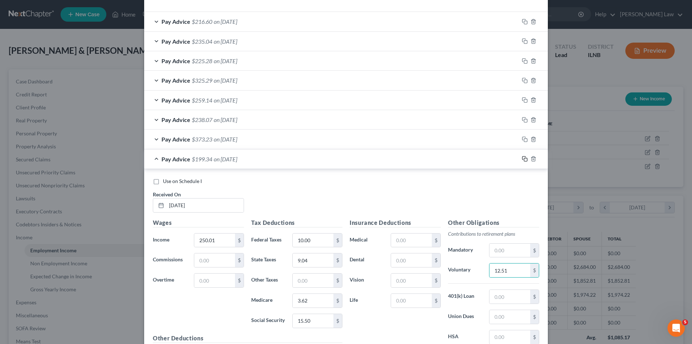
click at [523, 156] on icon "button" at bounding box center [523, 157] width 3 height 3
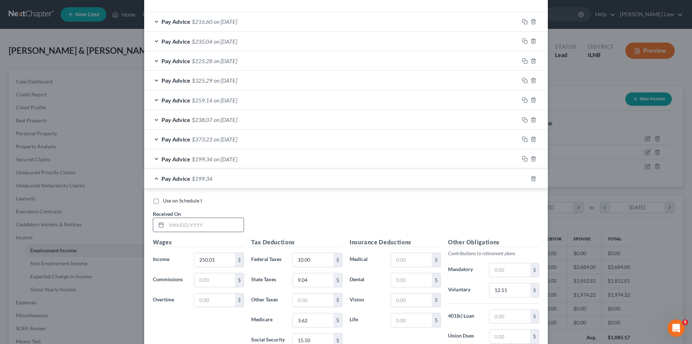
click at [177, 225] on input "text" at bounding box center [205, 225] width 77 height 14
type input "[DATE]"
click at [217, 261] on input "250.01" at bounding box center [214, 260] width 41 height 14
type input "391.66"
click at [312, 282] on input "9.04" at bounding box center [313, 280] width 41 height 14
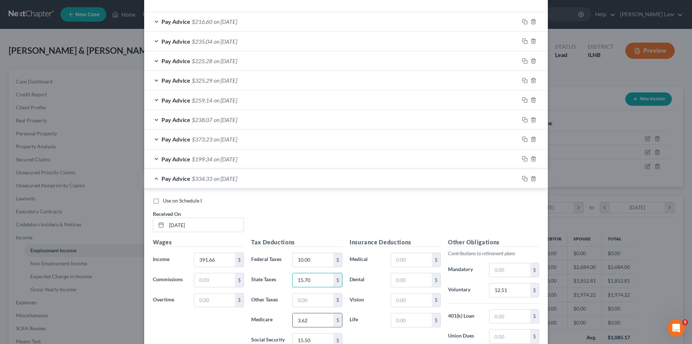
type input "15.70"
click at [327, 319] on input "3.62" at bounding box center [313, 320] width 41 height 14
type input "5.68"
click at [325, 339] on input "15.50" at bounding box center [313, 340] width 41 height 14
type input "24.28"
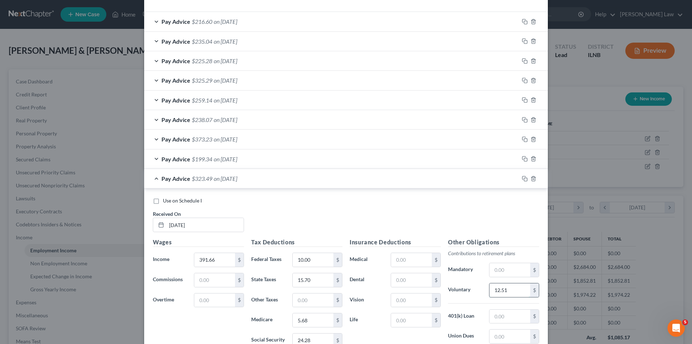
click at [507, 293] on input "12.51" at bounding box center [510, 290] width 41 height 14
type input "19.59"
click at [522, 177] on icon "button" at bounding box center [525, 179] width 6 height 6
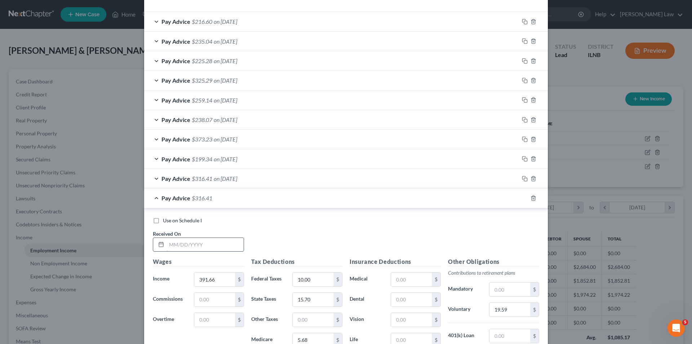
click at [180, 244] on input "text" at bounding box center [205, 245] width 77 height 14
type input "[DATE]"
click at [221, 279] on input "391.66" at bounding box center [214, 279] width 41 height 14
type input "452.03"
click at [318, 300] on input "15.70" at bounding box center [313, 299] width 41 height 14
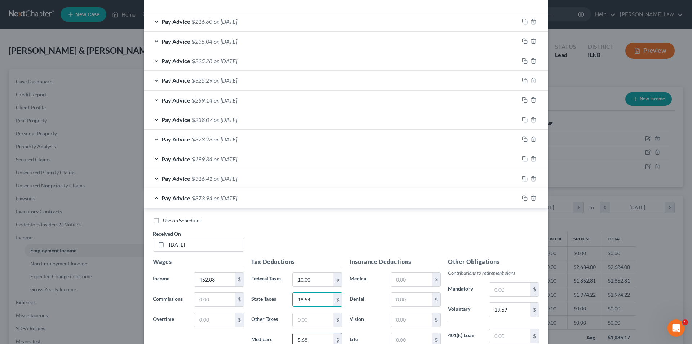
type input "18.54"
click at [313, 338] on input "5.68" at bounding box center [313, 340] width 41 height 14
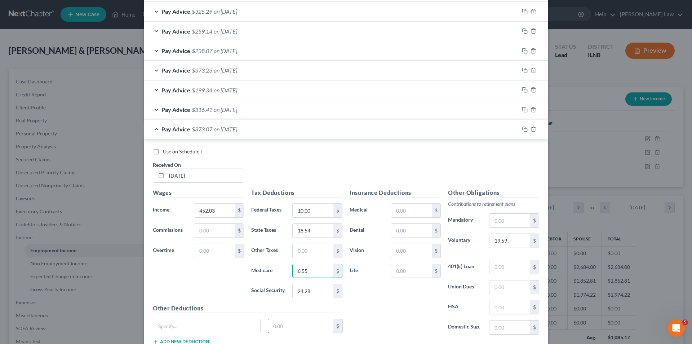
scroll to position [317, 0]
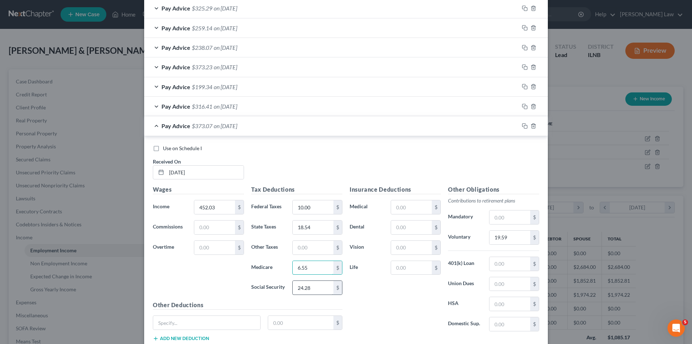
type input "6.55"
click at [318, 287] on input "24.28" at bounding box center [313, 287] width 41 height 14
type input "28.03"
click at [517, 240] on input "19.59" at bounding box center [510, 237] width 41 height 14
type input "22.61"
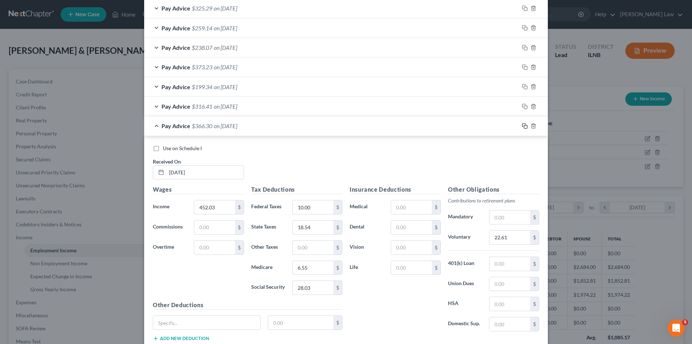
click at [523, 124] on icon "button" at bounding box center [525, 126] width 6 height 6
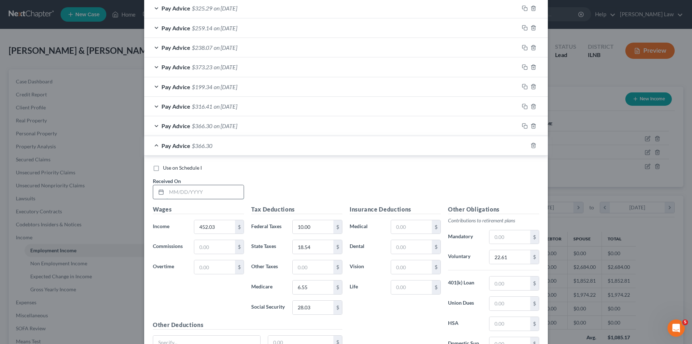
click at [176, 193] on input "text" at bounding box center [205, 192] width 77 height 14
type input "[DATE]"
click at [220, 227] on input "452.03" at bounding box center [214, 227] width 41 height 14
type input "527.59"
click at [318, 248] on input "18.54" at bounding box center [313, 247] width 41 height 14
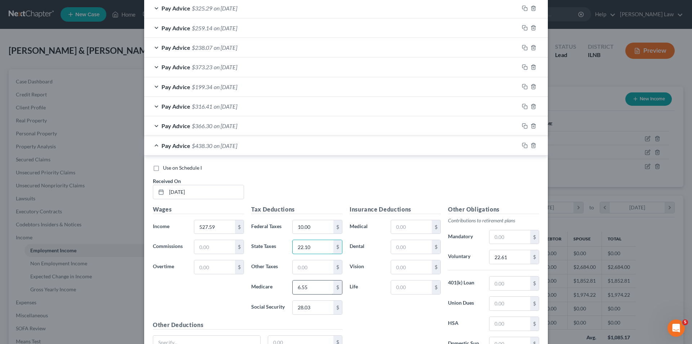
type input "22.10"
click at [306, 287] on input "6.55" at bounding box center [313, 287] width 41 height 14
type input "7.65"
click at [322, 309] on input "28.03" at bounding box center [313, 307] width 41 height 14
type input "32.71"
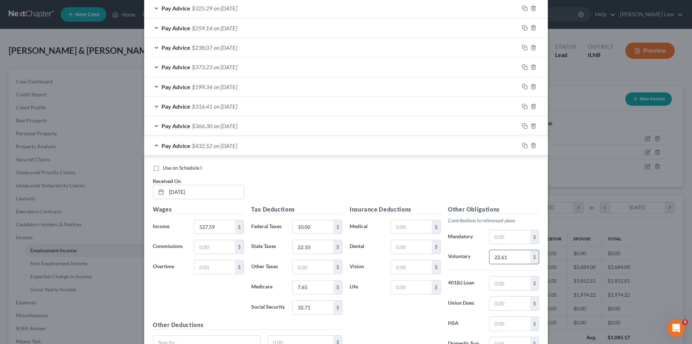
click at [521, 255] on input "22.61" at bounding box center [510, 257] width 41 height 14
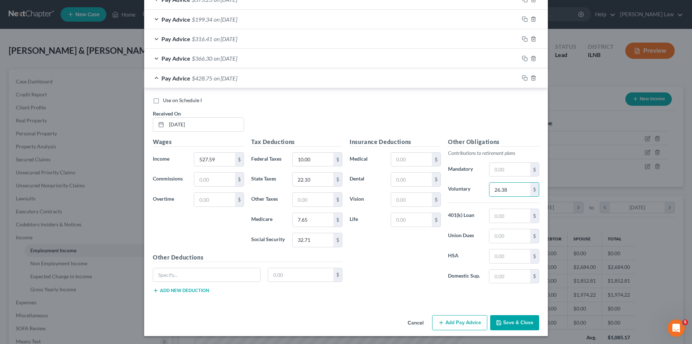
scroll to position [385, 0]
type input "26.38"
click at [524, 76] on icon "button" at bounding box center [525, 77] width 6 height 6
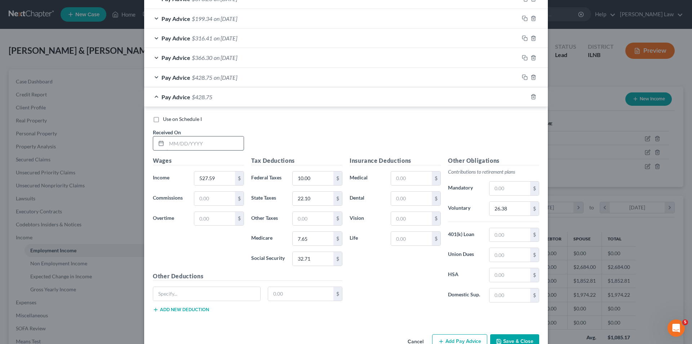
click at [190, 142] on input "text" at bounding box center [205, 143] width 77 height 14
type input "[DATE]"
click at [218, 180] on input "527.59" at bounding box center [214, 178] width 41 height 14
type input "446.52"
click at [314, 196] on input "22.10" at bounding box center [313, 198] width 41 height 14
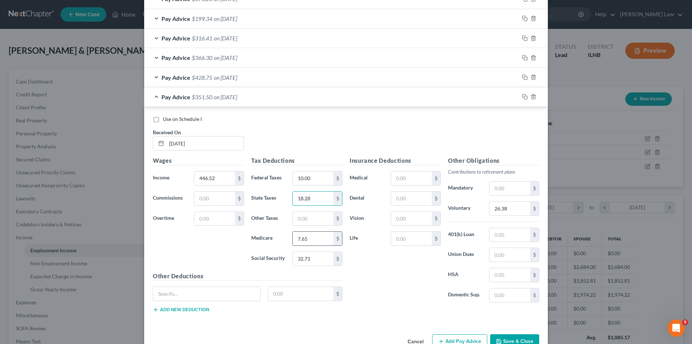
type input "18.28"
click at [312, 239] on input "7.65" at bounding box center [313, 238] width 41 height 14
type input "6.47"
click at [310, 256] on input "32.71" at bounding box center [313, 259] width 41 height 14
type input "27.68"
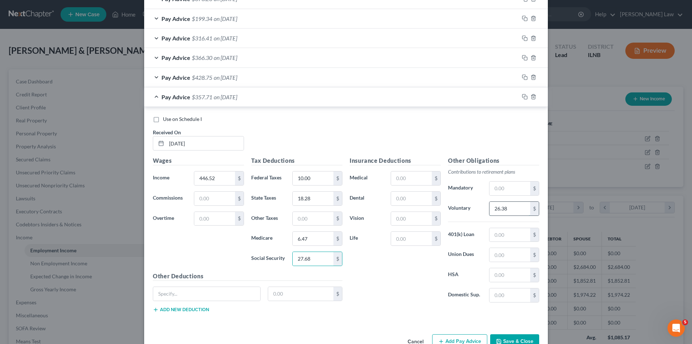
click at [526, 208] on input "26.38" at bounding box center [510, 209] width 41 height 14
type input "22.33"
click at [525, 97] on icon "button" at bounding box center [525, 97] width 6 height 6
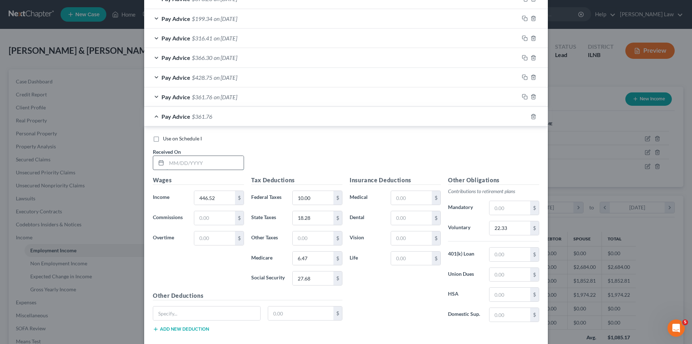
click at [178, 164] on input "text" at bounding box center [205, 163] width 77 height 14
type input "[DATE]"
click at [220, 198] on input "446.52" at bounding box center [214, 198] width 41 height 14
type input "408.19"
click at [317, 216] on input "18.28" at bounding box center [313, 218] width 41 height 14
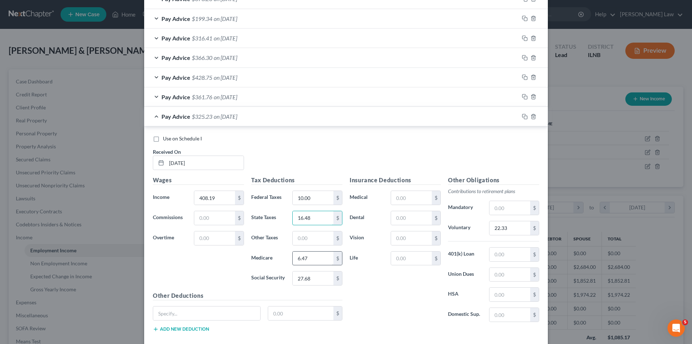
type input "16.48"
click at [318, 259] on input "6.47" at bounding box center [313, 258] width 41 height 14
type input "5.92"
click at [317, 283] on input "27.68" at bounding box center [313, 278] width 41 height 14
type input "25.31"
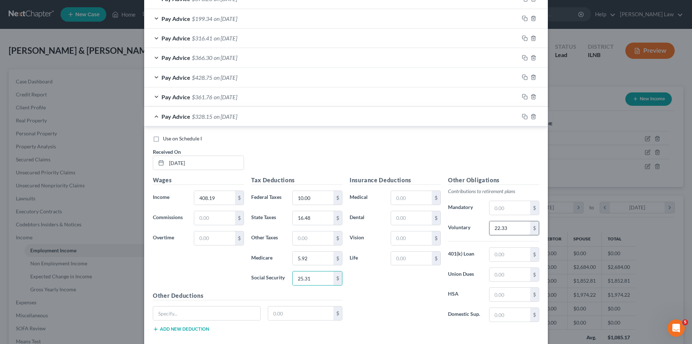
click at [514, 228] on input "22.33" at bounding box center [510, 228] width 41 height 14
type input "20.41"
click at [522, 116] on icon "button" at bounding box center [525, 117] width 6 height 6
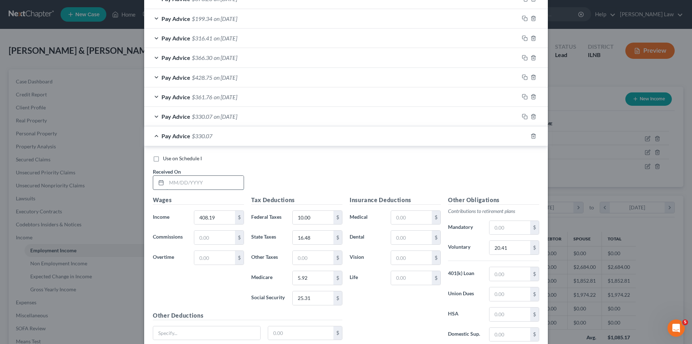
click at [176, 183] on input "text" at bounding box center [205, 183] width 77 height 14
type input "[DATE]"
click at [215, 218] on input "408.19" at bounding box center [214, 218] width 41 height 14
type input "336.53"
click at [314, 236] on input "16.48" at bounding box center [313, 237] width 41 height 14
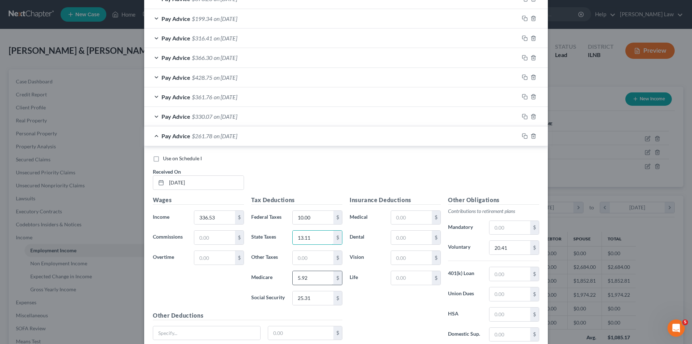
type input "13.11"
click at [310, 281] on input "5.92" at bounding box center [313, 278] width 41 height 14
type input "4.88"
click at [311, 299] on input "25.31" at bounding box center [313, 298] width 41 height 14
type input "20.86"
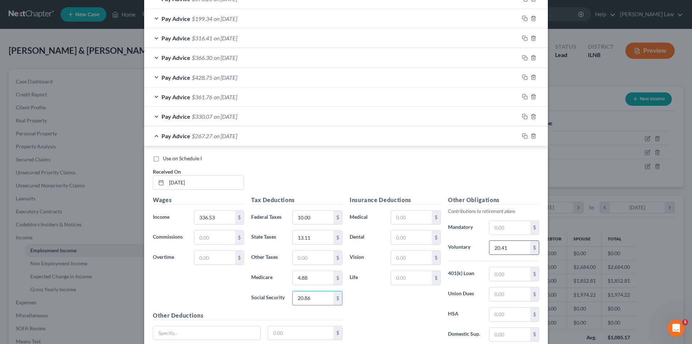
click at [518, 247] on input "20.41" at bounding box center [510, 247] width 41 height 14
type input "16.83"
click at [524, 136] on rect "button" at bounding box center [525, 136] width 3 height 3
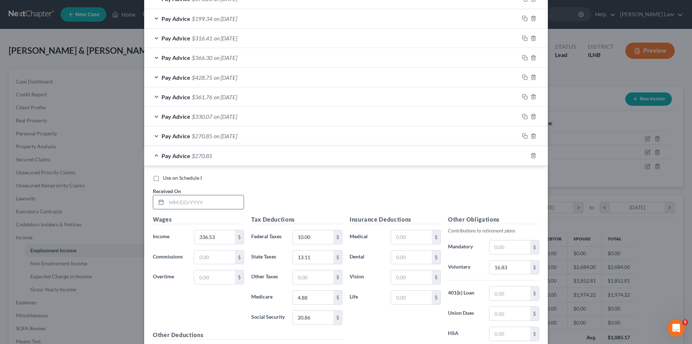
click at [172, 201] on input "text" at bounding box center [205, 202] width 77 height 14
type input "[DATE]"
click at [221, 239] on input "336.53" at bounding box center [214, 237] width 41 height 14
type input "206.59"
click at [319, 256] on input "13.11" at bounding box center [313, 257] width 41 height 14
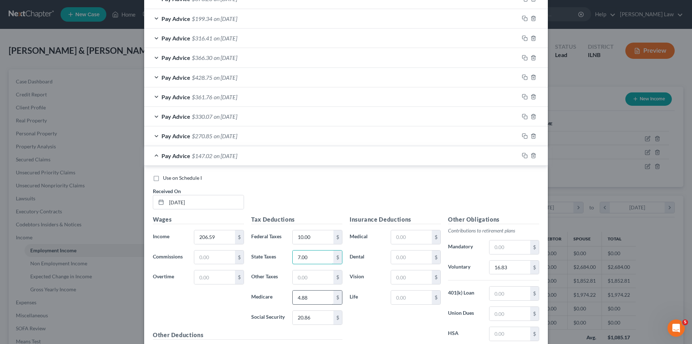
type input "7.00"
click at [311, 298] on input "4.88" at bounding box center [313, 297] width 41 height 14
type input "3.00"
click at [315, 321] on input "20.86" at bounding box center [313, 317] width 41 height 14
type input "12.81"
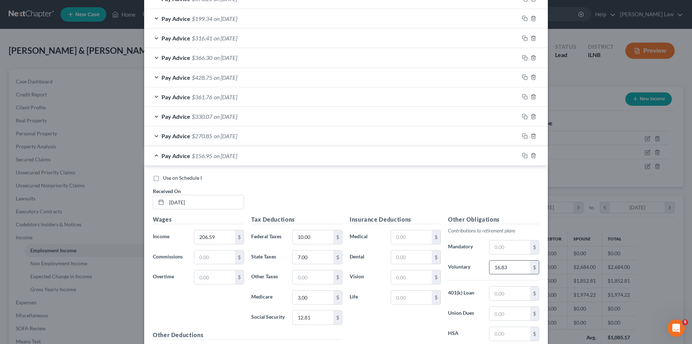
click at [518, 264] on input "16.83" at bounding box center [510, 267] width 41 height 14
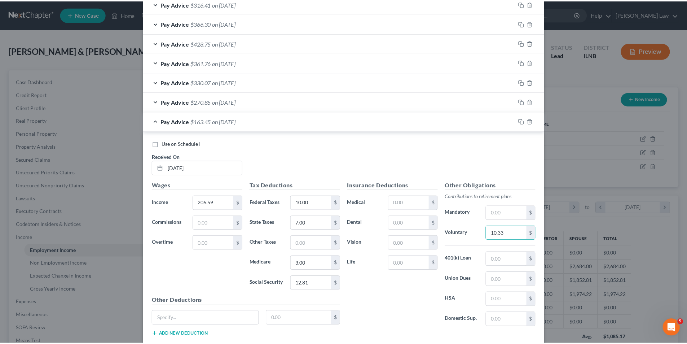
scroll to position [463, 0]
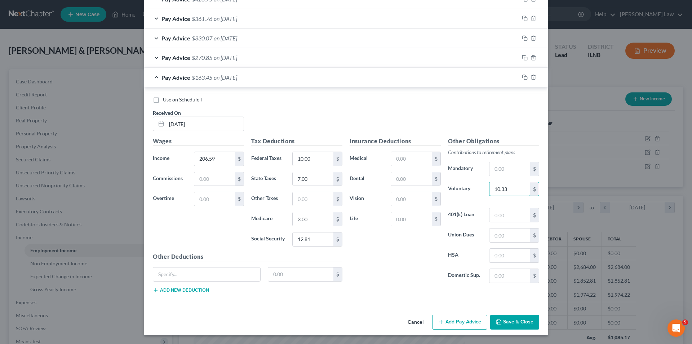
type input "10.33"
click at [523, 322] on button "Save & Close" at bounding box center [514, 321] width 49 height 15
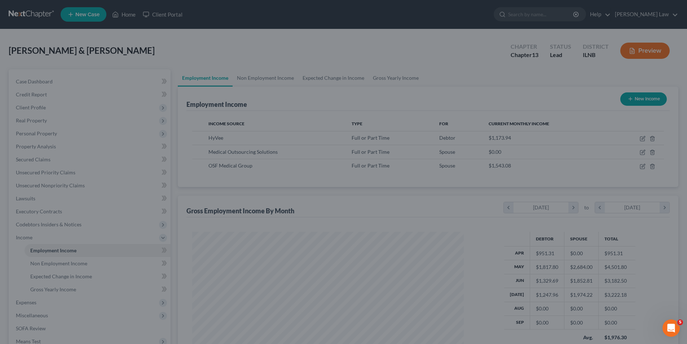
scroll to position [360381, 360232]
